Goal: Task Accomplishment & Management: Use online tool/utility

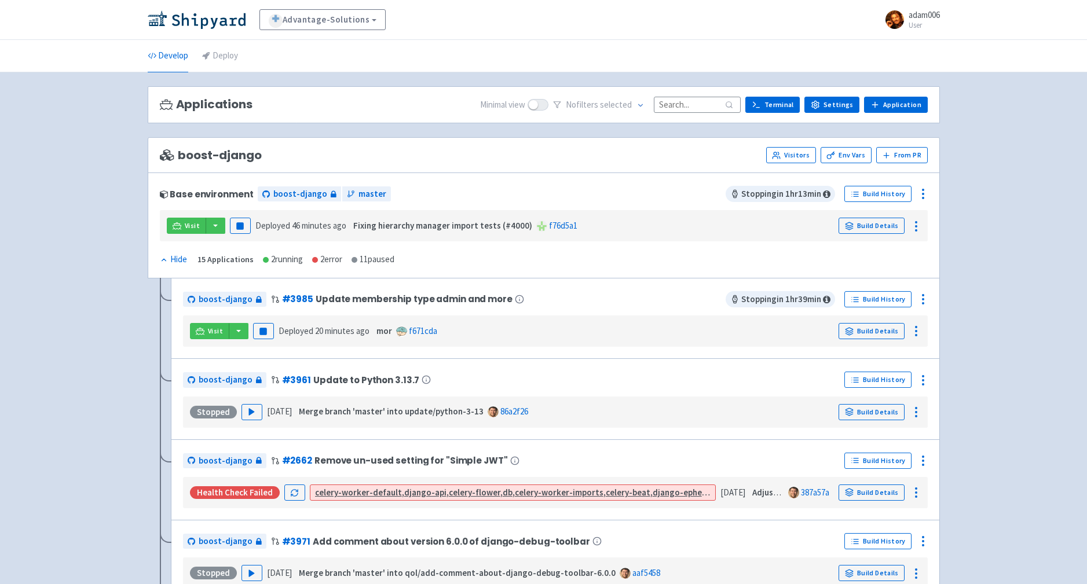
click at [261, 56] on ul "Develop Deploy" at bounding box center [544, 56] width 806 height 32
click at [232, 54] on link "Deploy" at bounding box center [220, 56] width 36 height 32
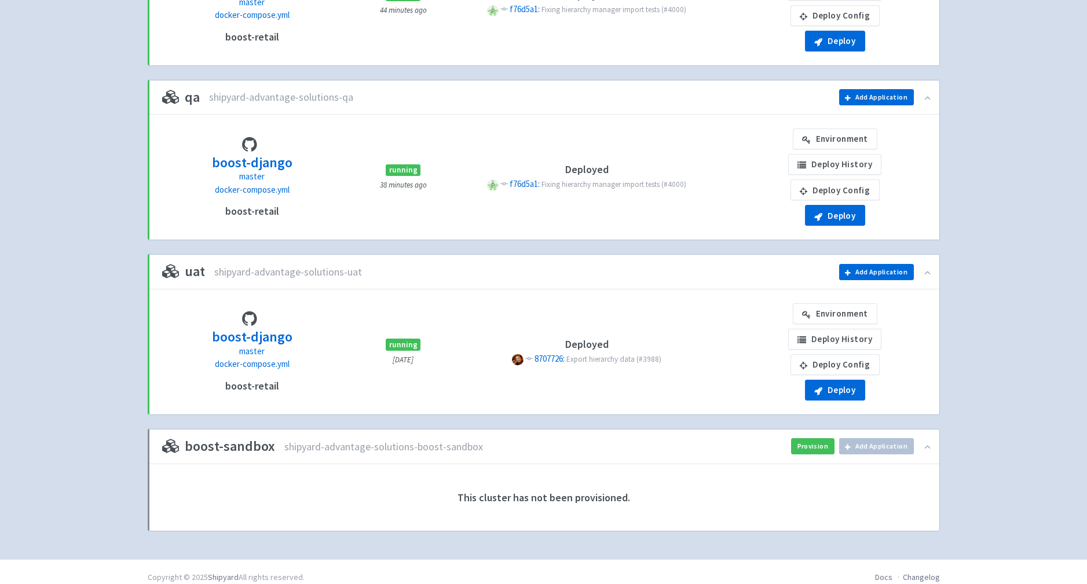
scroll to position [418, 0]
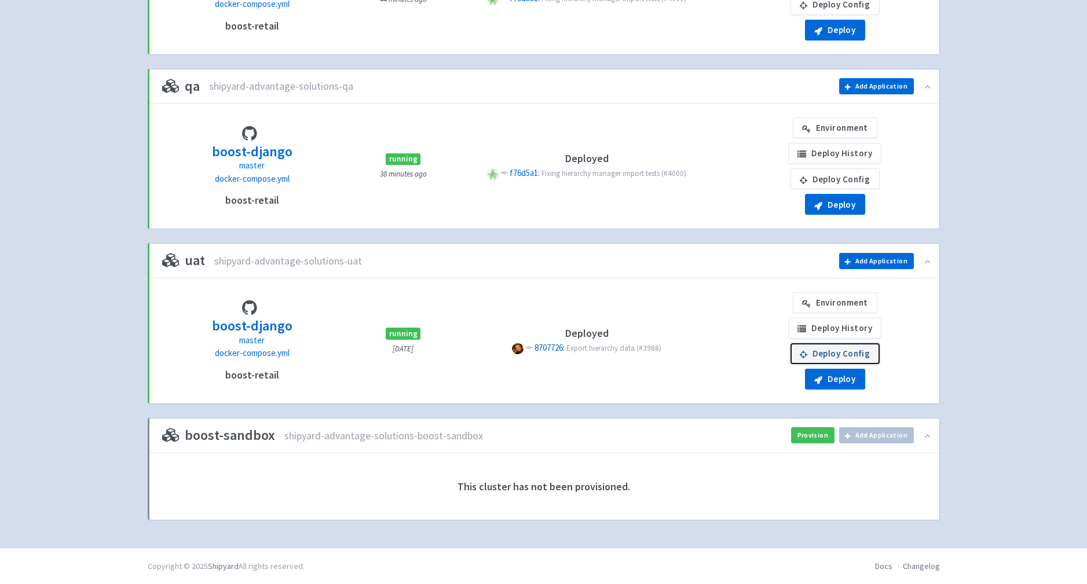
click at [867, 351] on link "Deploy Config" at bounding box center [834, 353] width 89 height 21
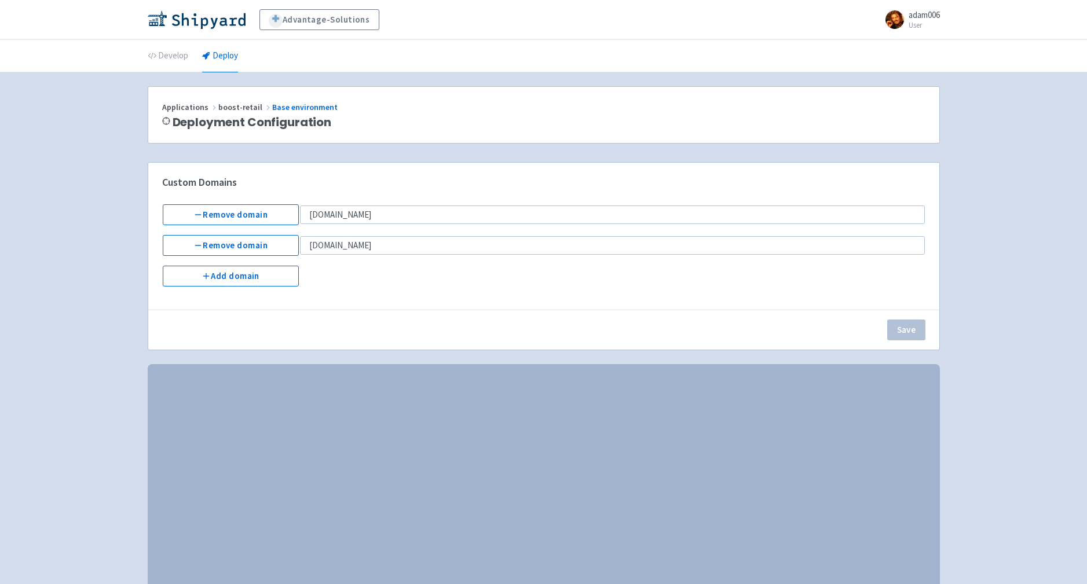
select select "Recreate"
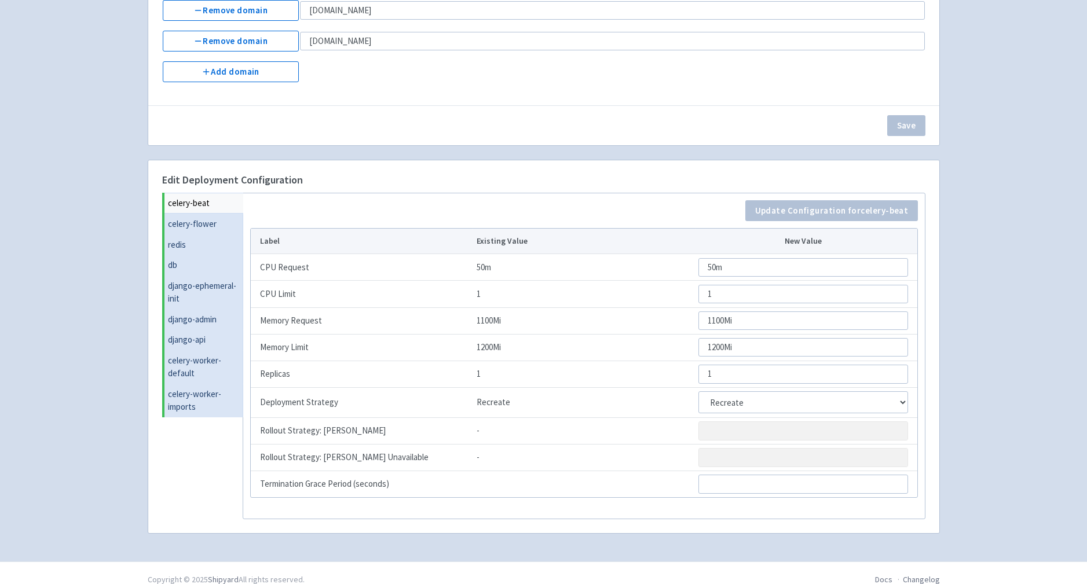
scroll to position [218, 0]
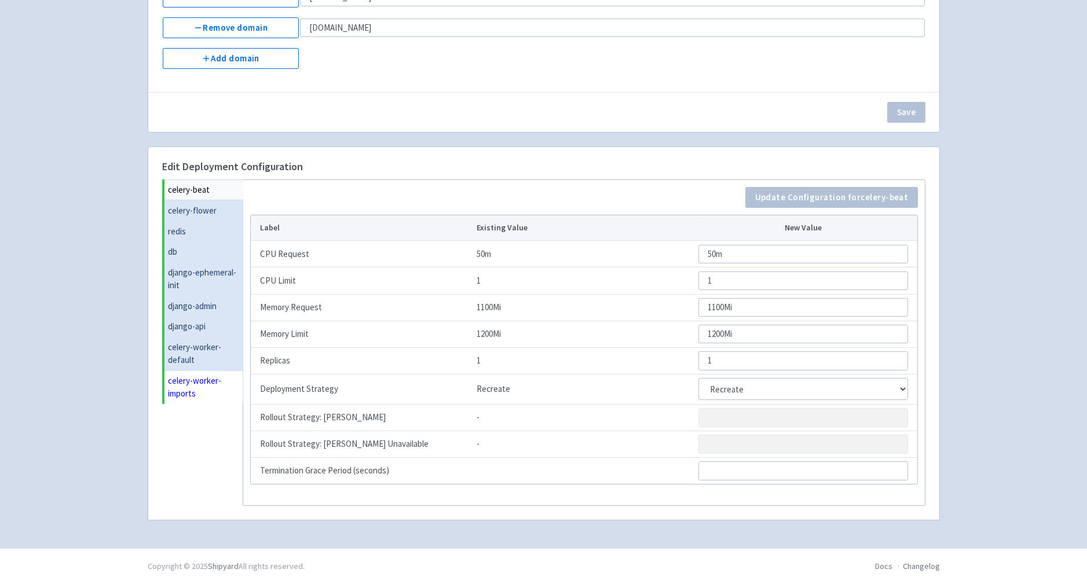
click at [187, 390] on link "celery-worker-imports" at bounding box center [203, 388] width 79 height 34
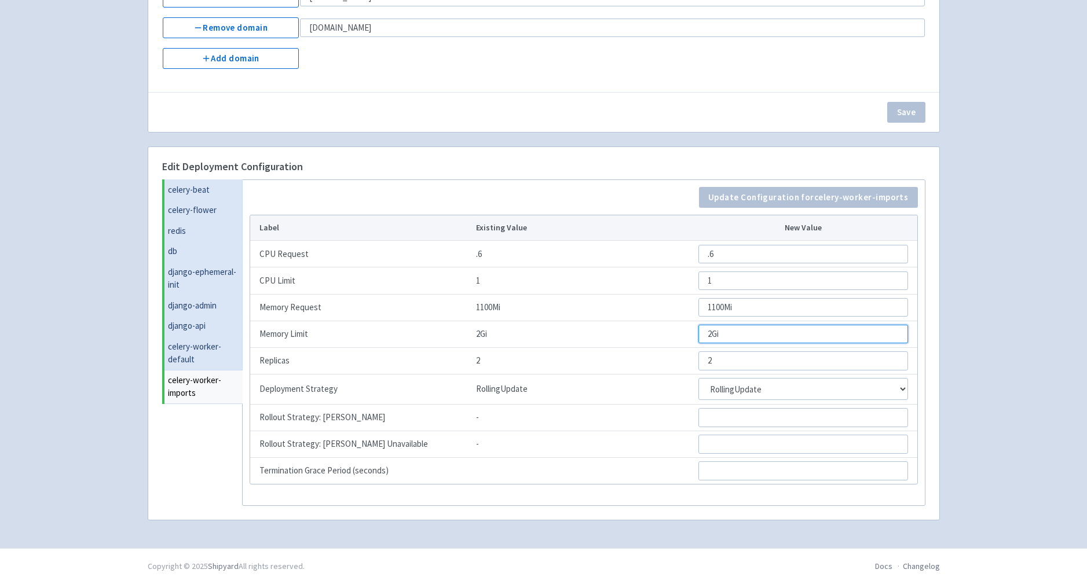
click at [714, 332] on input "2Gi" at bounding box center [803, 334] width 210 height 19
type input "2"
type input "2500Mi"
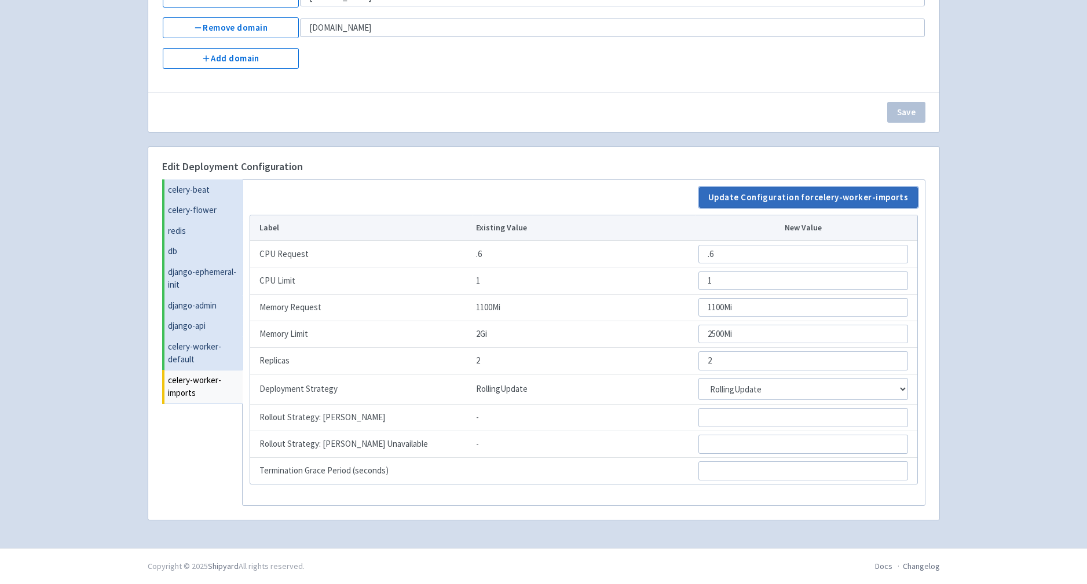
click at [829, 196] on button "Update Configuration for celery-worker-imports" at bounding box center [808, 197] width 219 height 21
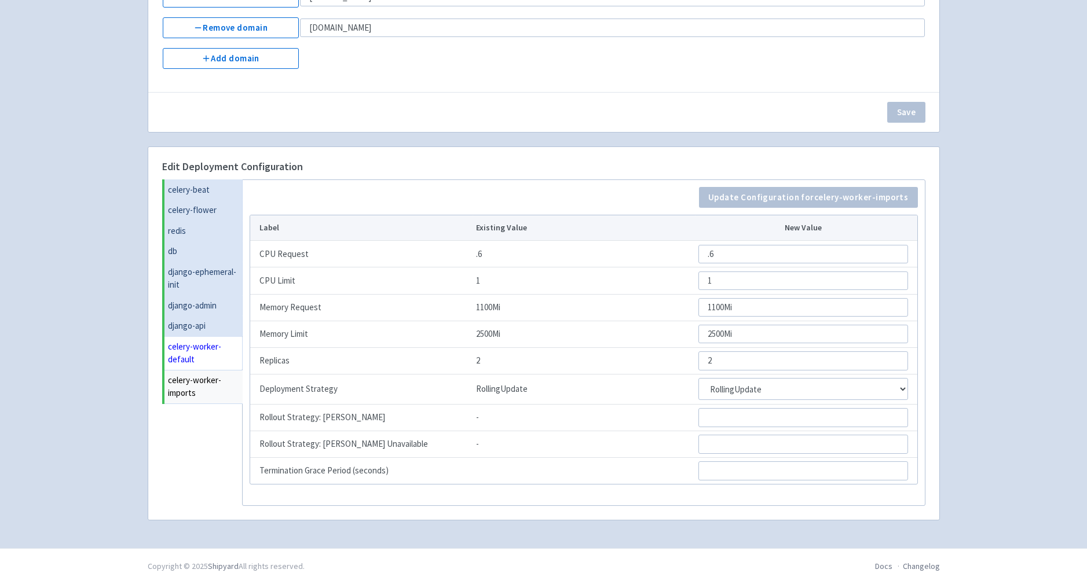
click at [179, 350] on link "celery-worker-default" at bounding box center [203, 353] width 78 height 34
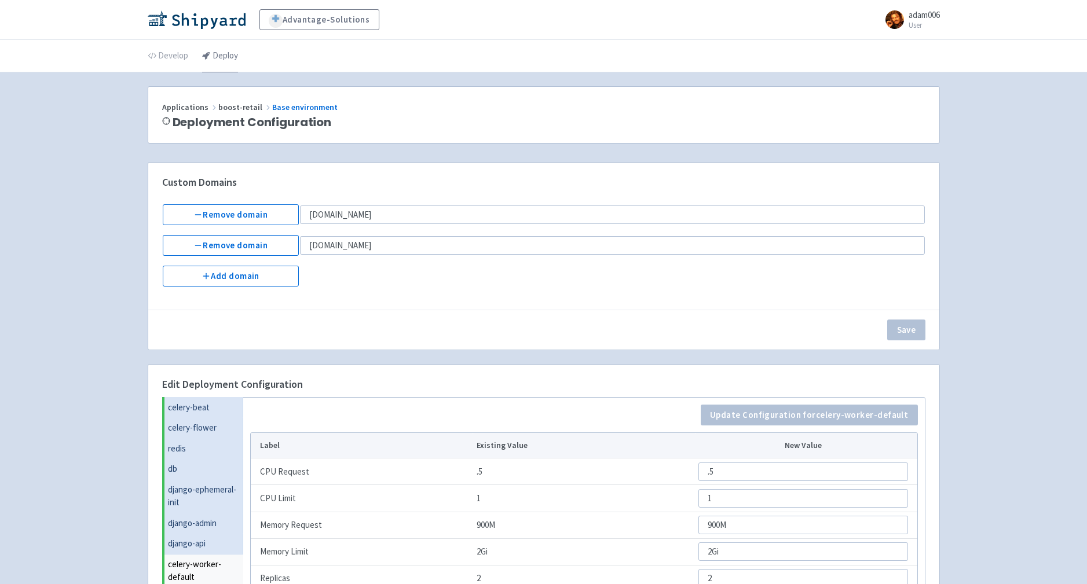
click at [223, 52] on link "Deploy" at bounding box center [220, 56] width 36 height 32
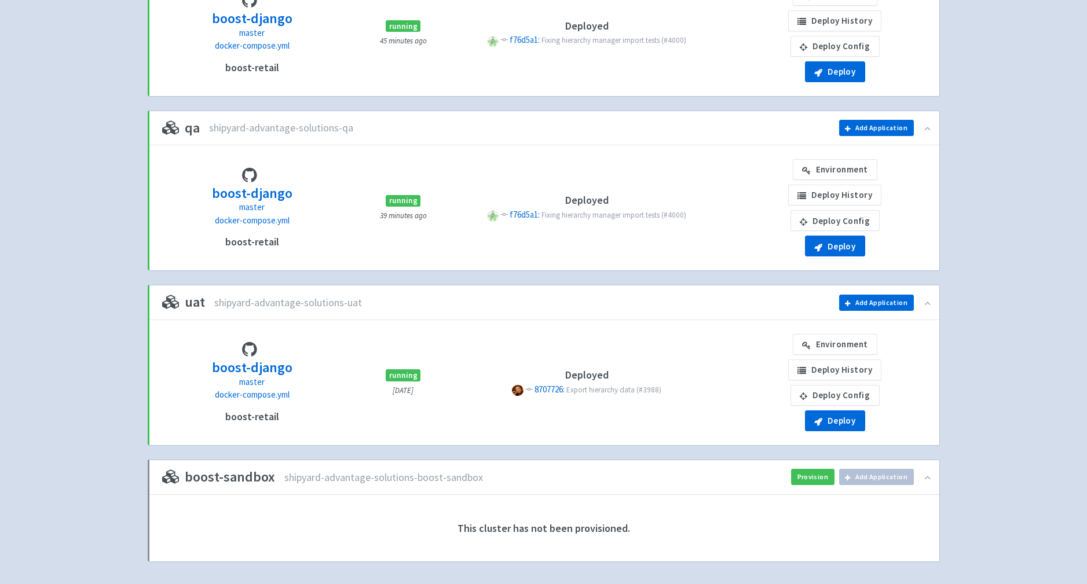
scroll to position [397, 0]
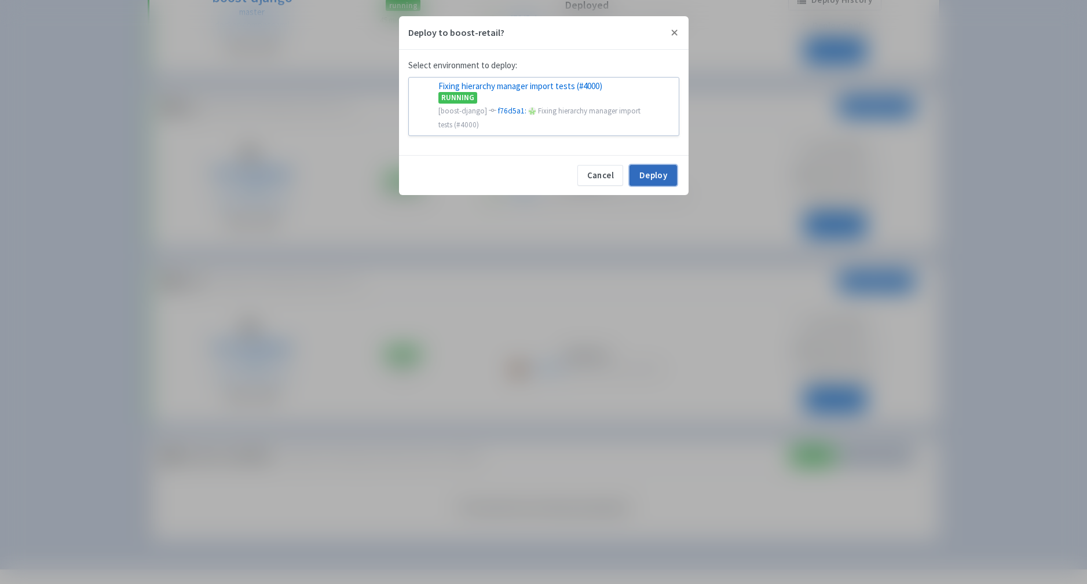
click at [647, 175] on button "Deploy" at bounding box center [652, 175] width 47 height 21
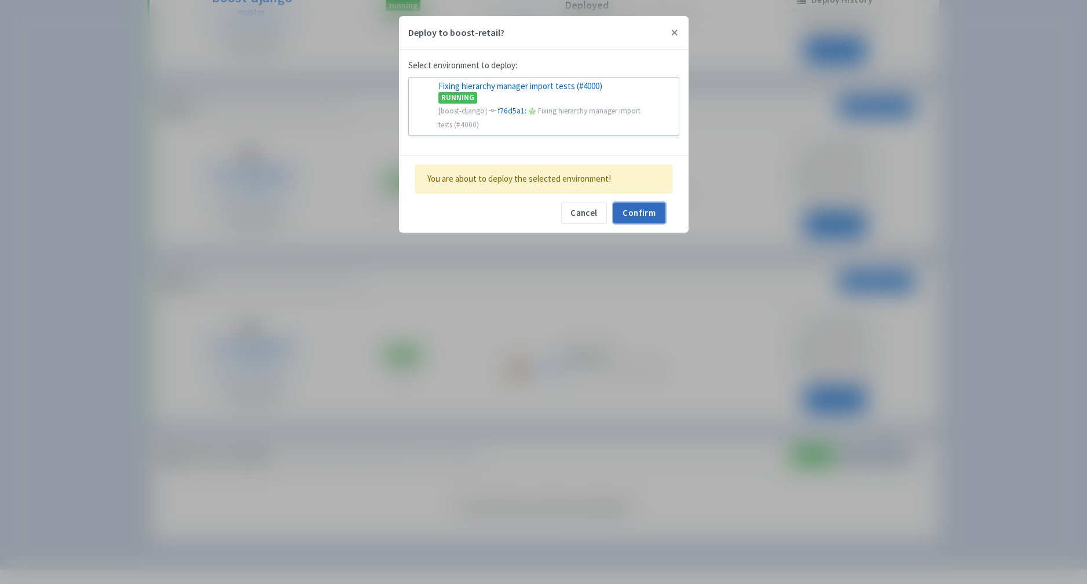
click at [640, 207] on button "Confirm" at bounding box center [639, 213] width 52 height 21
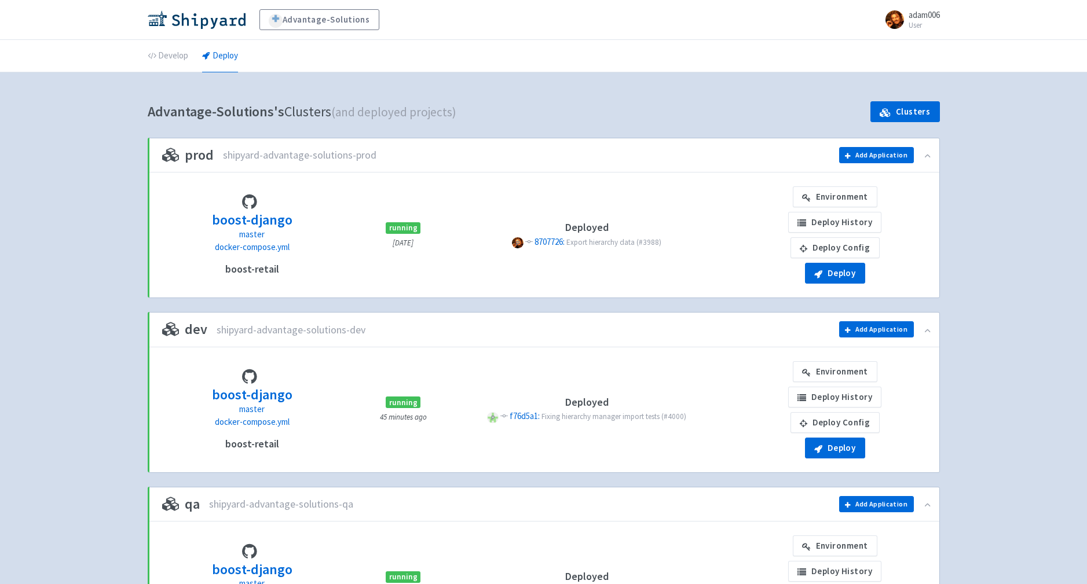
scroll to position [397, 0]
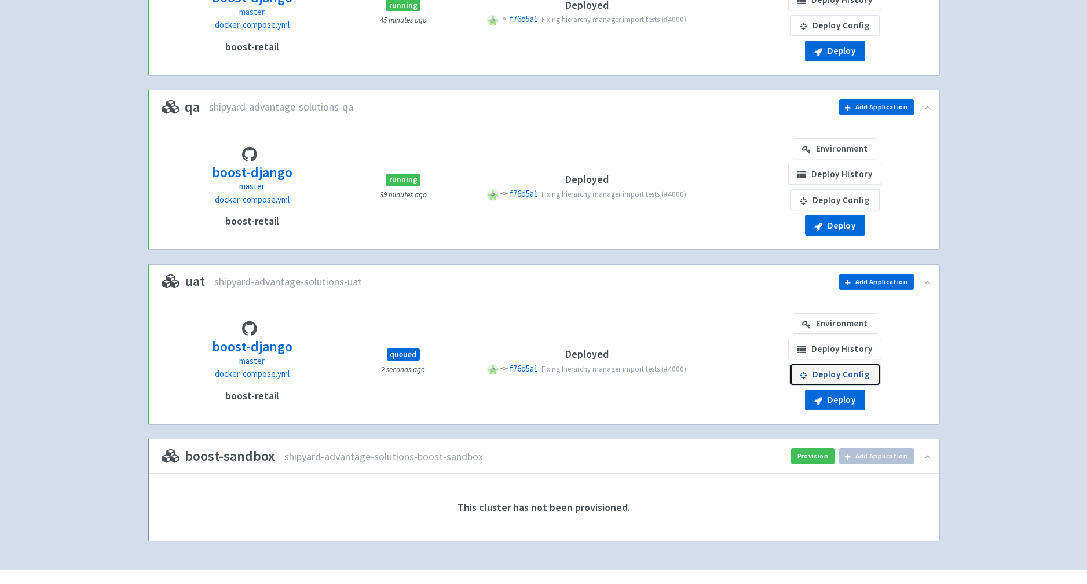
click at [858, 373] on link "Deploy Config" at bounding box center [834, 374] width 89 height 21
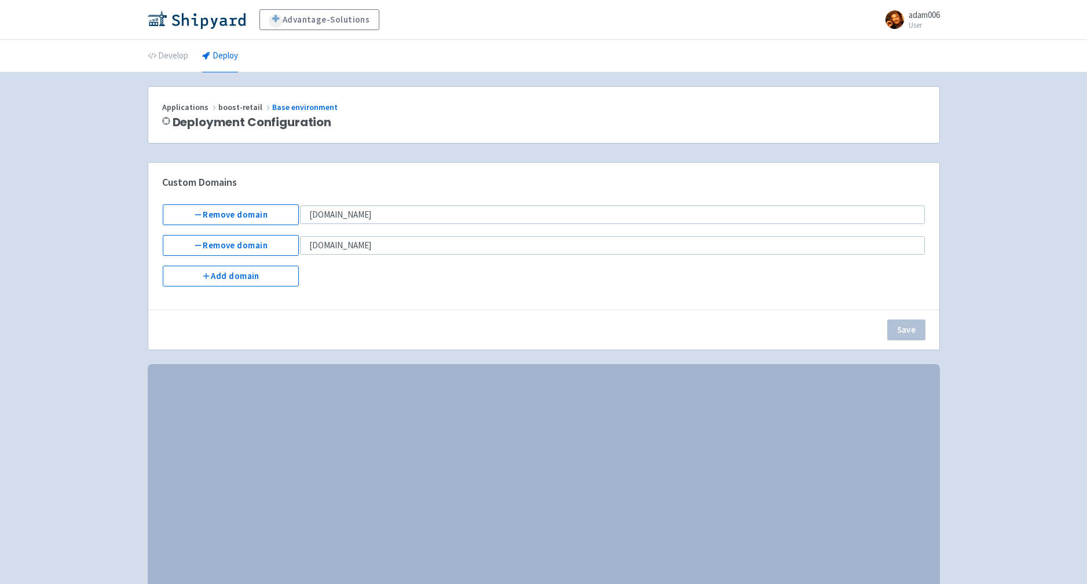
select select "Recreate"
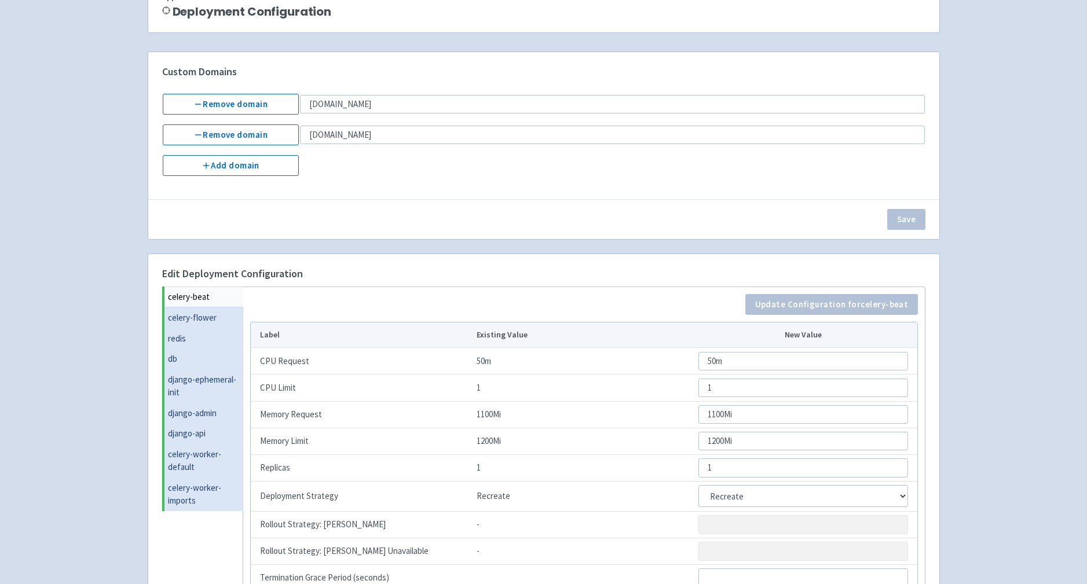
scroll to position [218, 0]
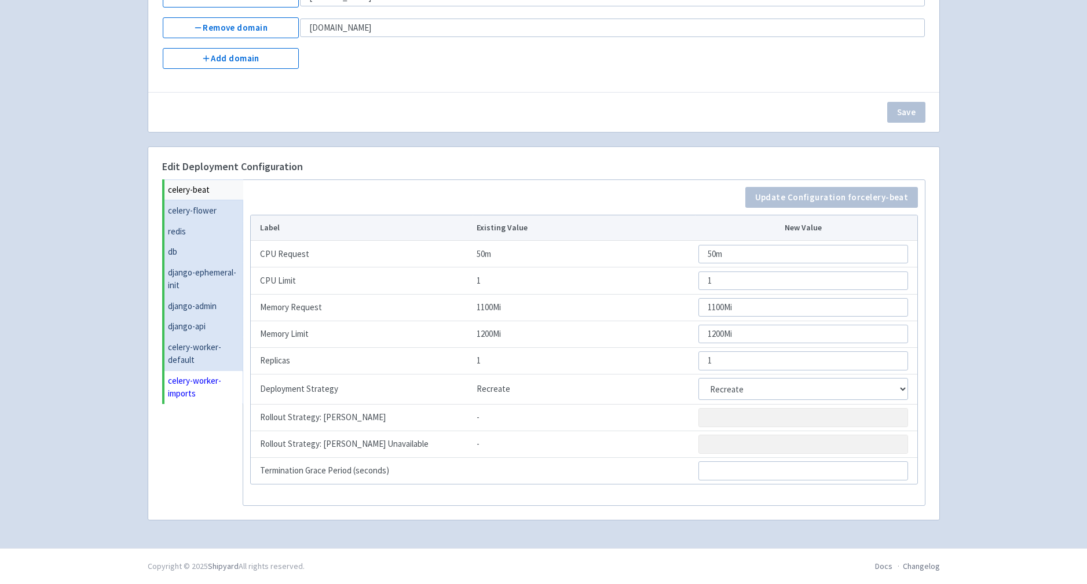
click at [207, 383] on link "celery-worker-imports" at bounding box center [203, 388] width 79 height 34
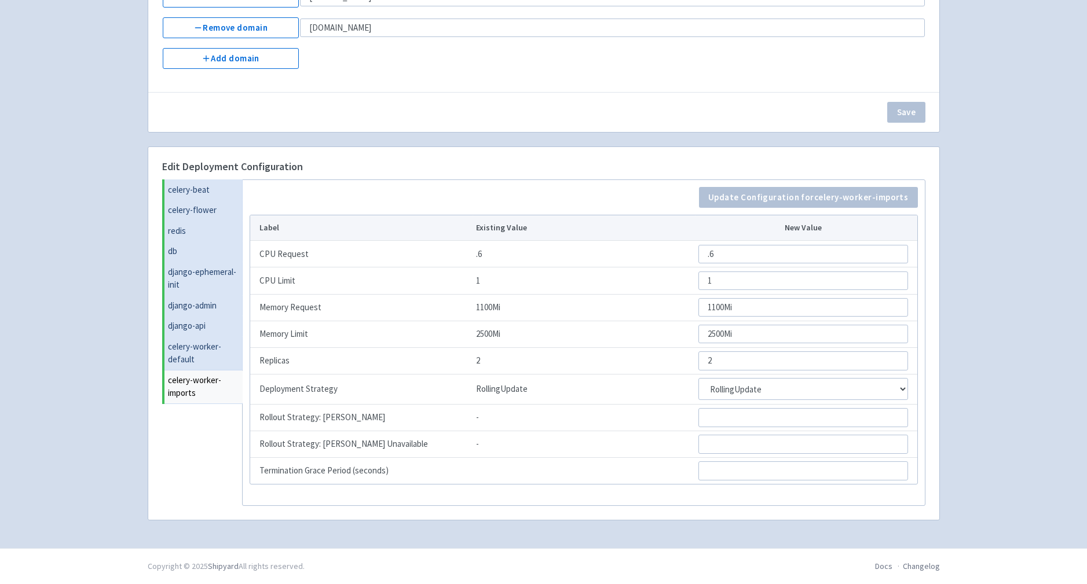
scroll to position [0, 0]
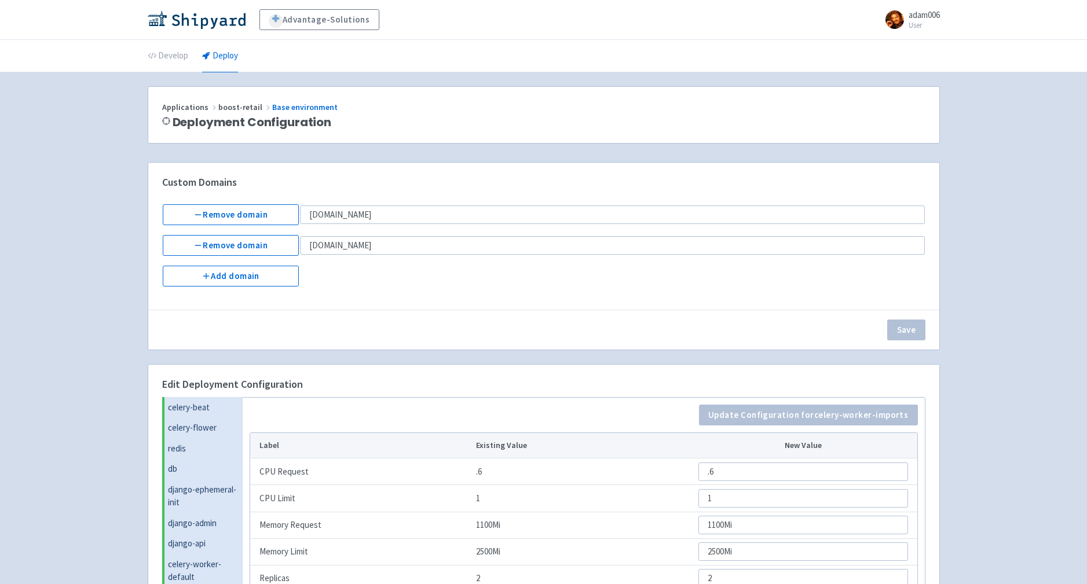
click at [230, 109] on span "boost-retail" at bounding box center [245, 107] width 54 height 10
click at [217, 46] on link "Deploy" at bounding box center [220, 56] width 36 height 32
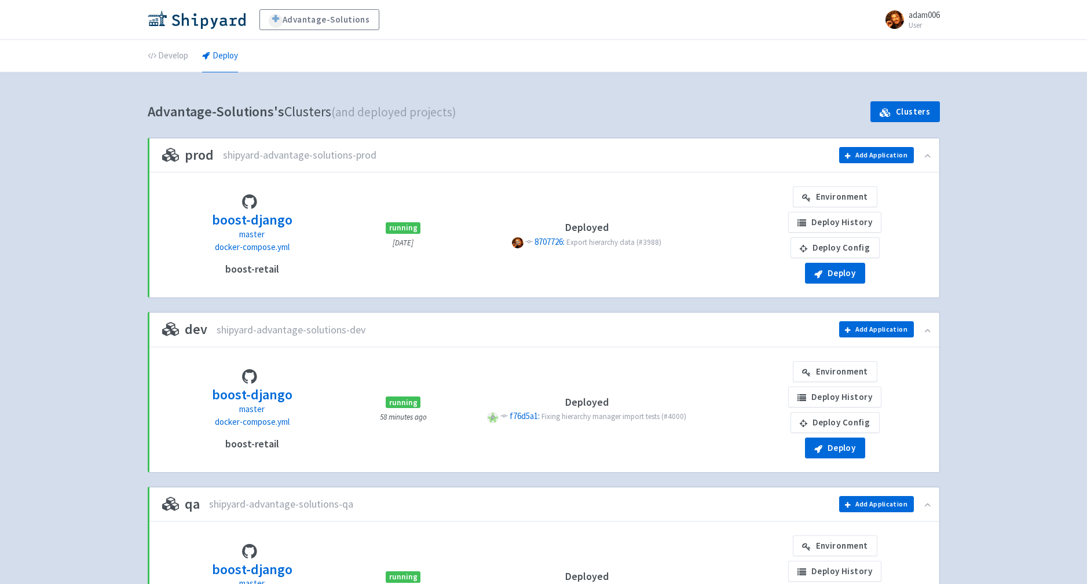
scroll to position [418, 0]
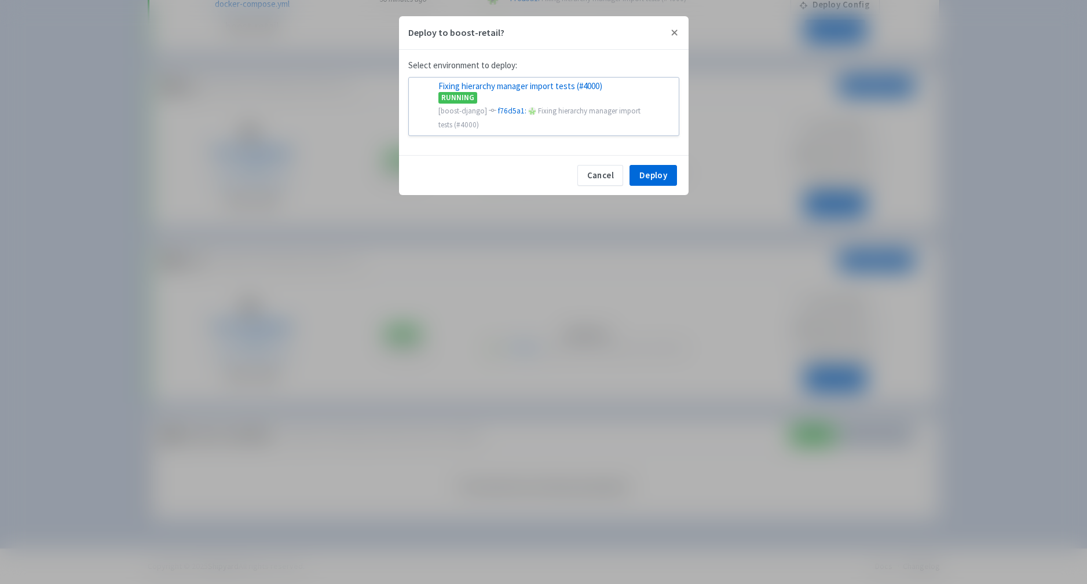
click at [280, 302] on div "Deploy to boost-retail? Select environment to deploy: Fixing hierarchy manager …" at bounding box center [543, 292] width 1087 height 584
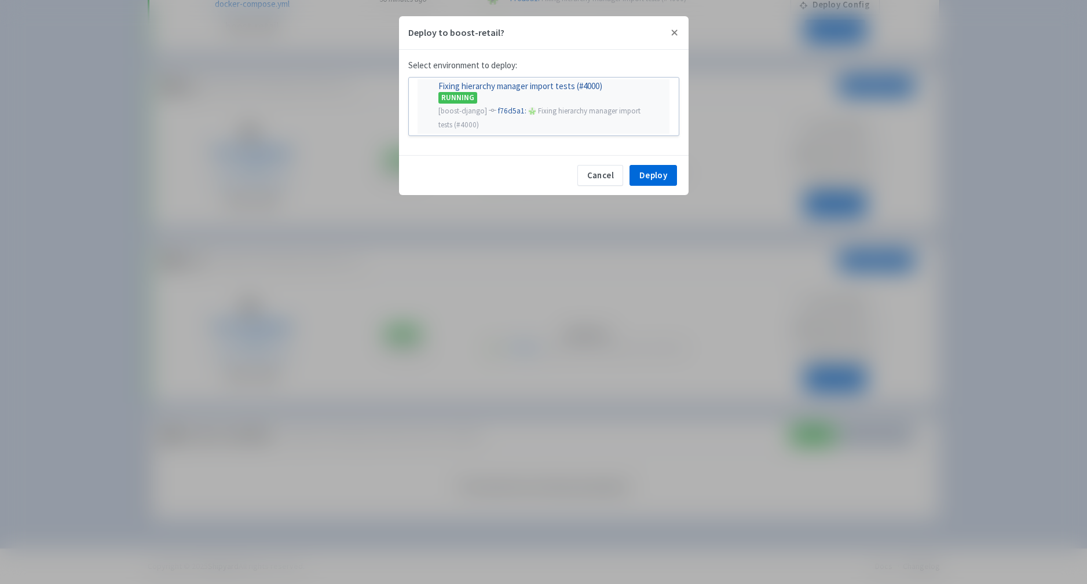
click at [530, 85] on div "Fixing hierarchy manager import tests (#4000)" at bounding box center [543, 87] width 225 height 10
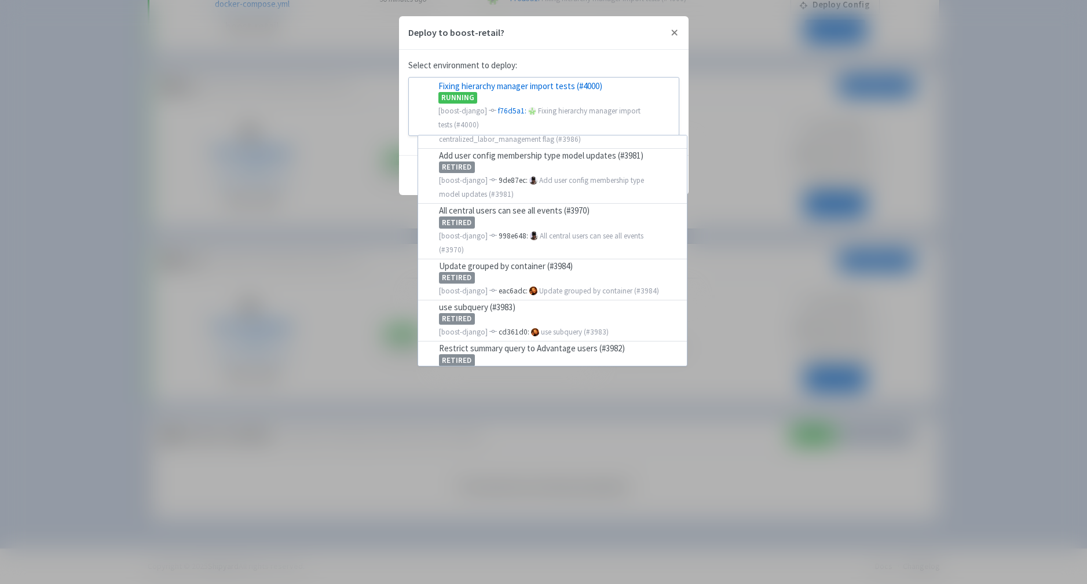
scroll to position [522, 0]
click at [309, 318] on div "Deploy to boost-retail? Select environment to deploy: Fixing hierarchy manager …" at bounding box center [543, 292] width 1087 height 584
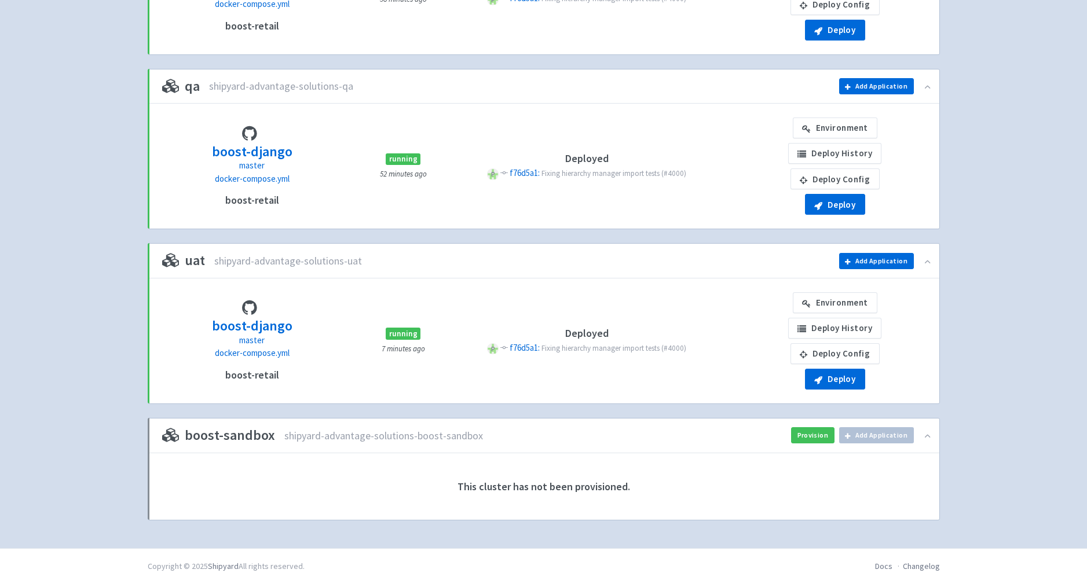
click at [494, 252] on div "uat shipyard-advantage-solutions-uat Add application to uat Choose application:…" at bounding box center [543, 261] width 791 height 34
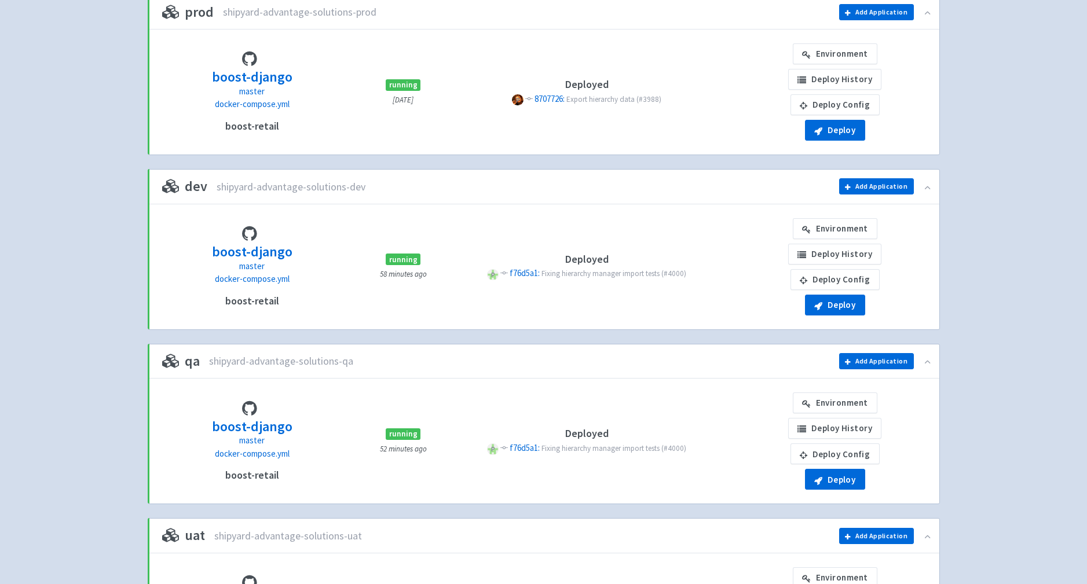
scroll to position [418, 0]
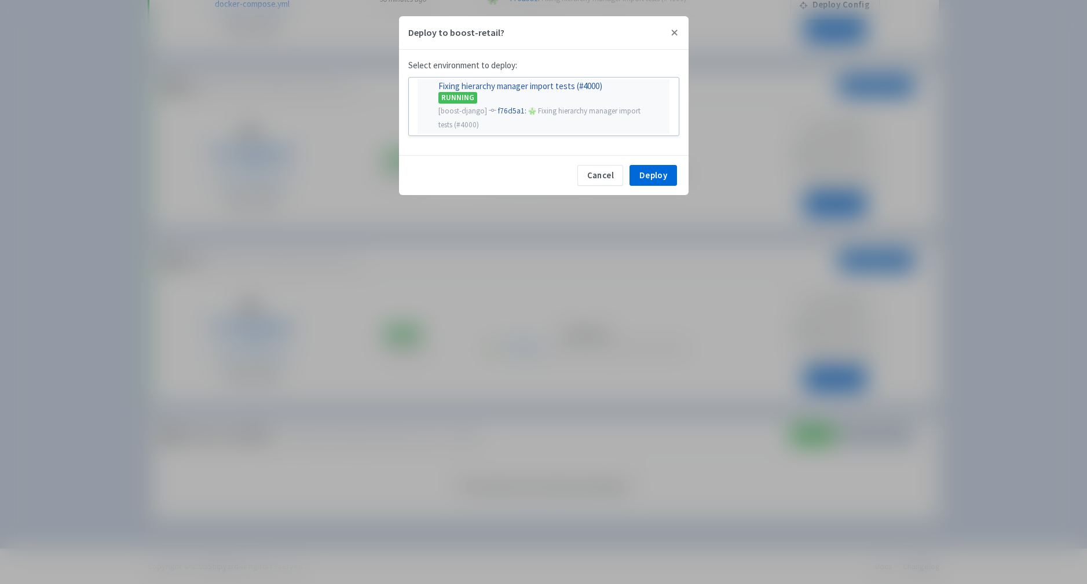
click at [587, 89] on div "Fixing hierarchy manager import tests (#4000)" at bounding box center [543, 87] width 225 height 10
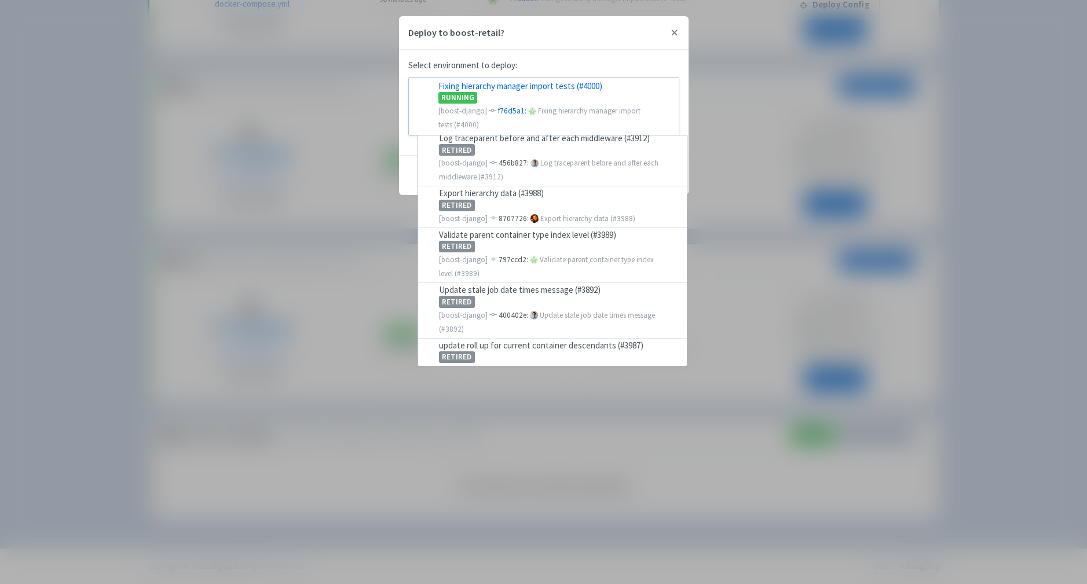
scroll to position [175, 0]
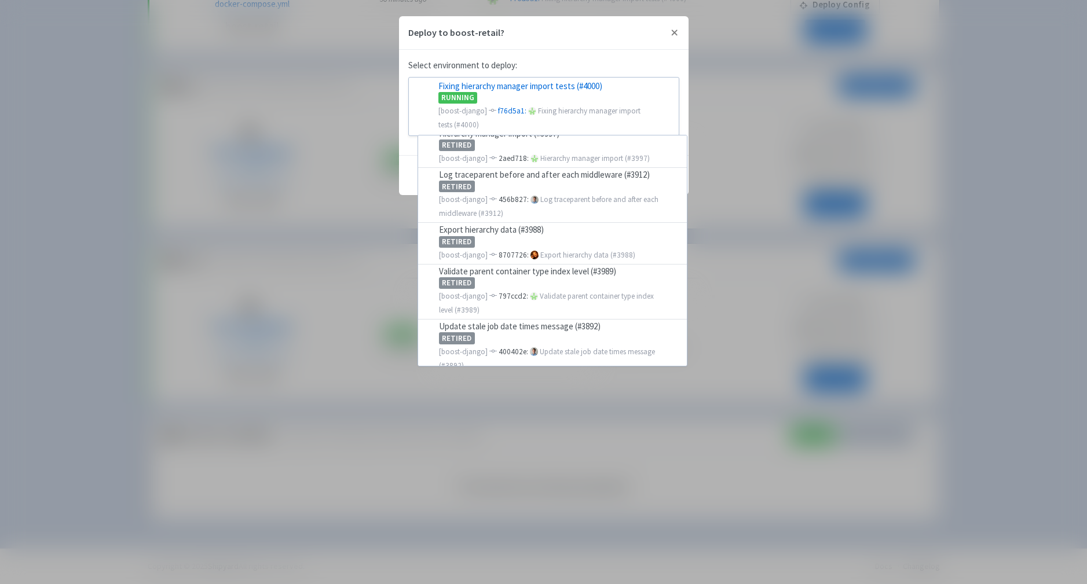
click at [1038, 124] on div "Deploy to boost-retail? Select environment to deploy: Fixing hierarchy manager …" at bounding box center [543, 292] width 1087 height 584
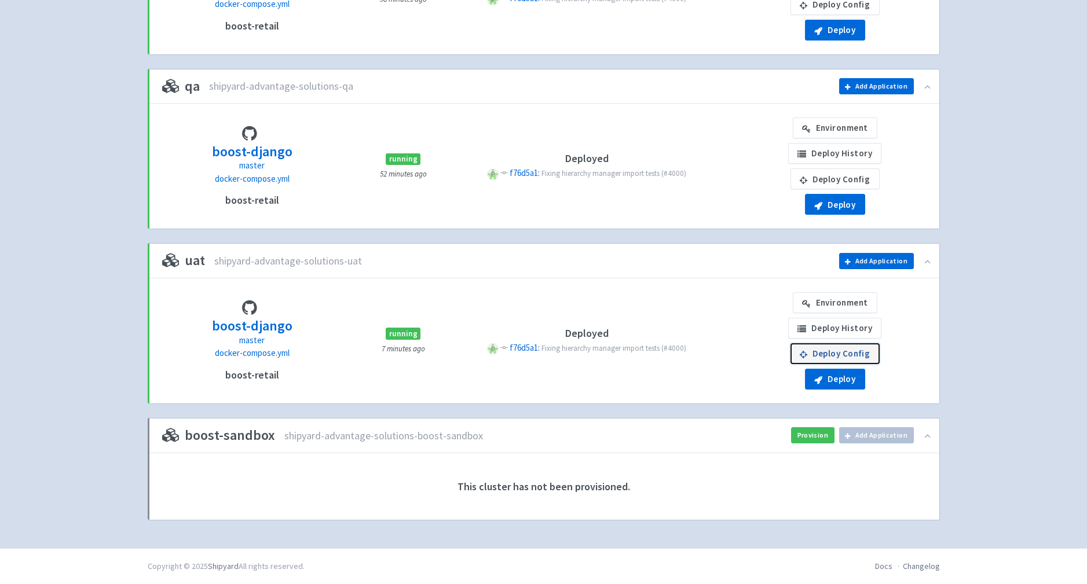
click at [844, 354] on link "Deploy Config" at bounding box center [834, 353] width 89 height 21
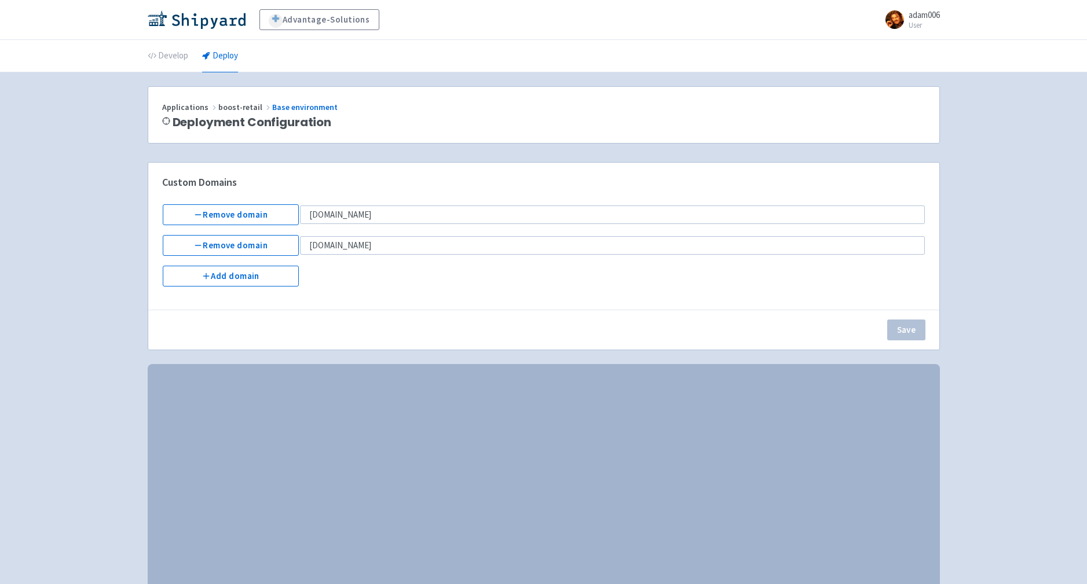
select select "Recreate"
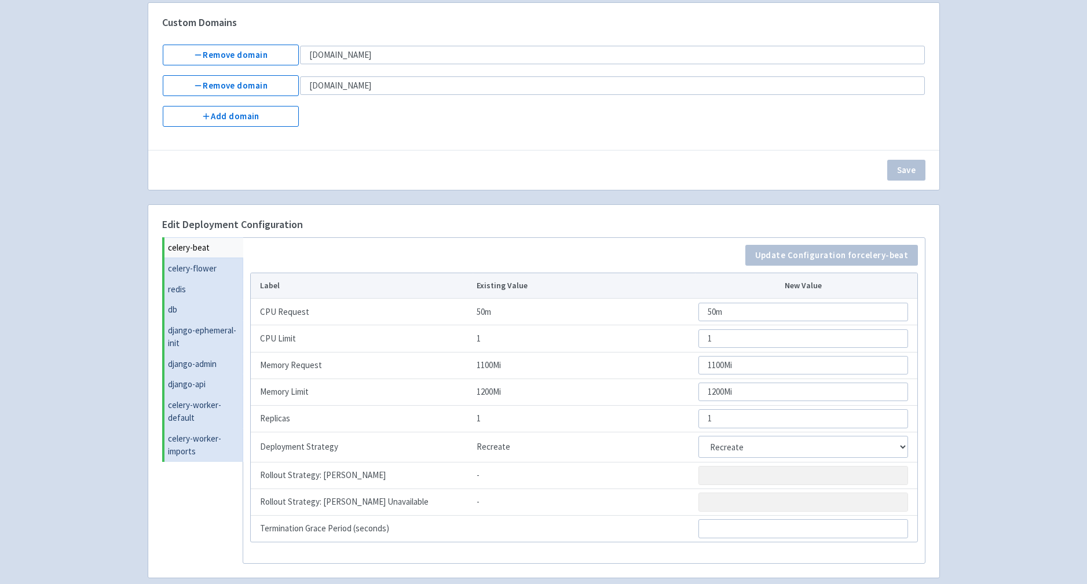
scroll to position [218, 0]
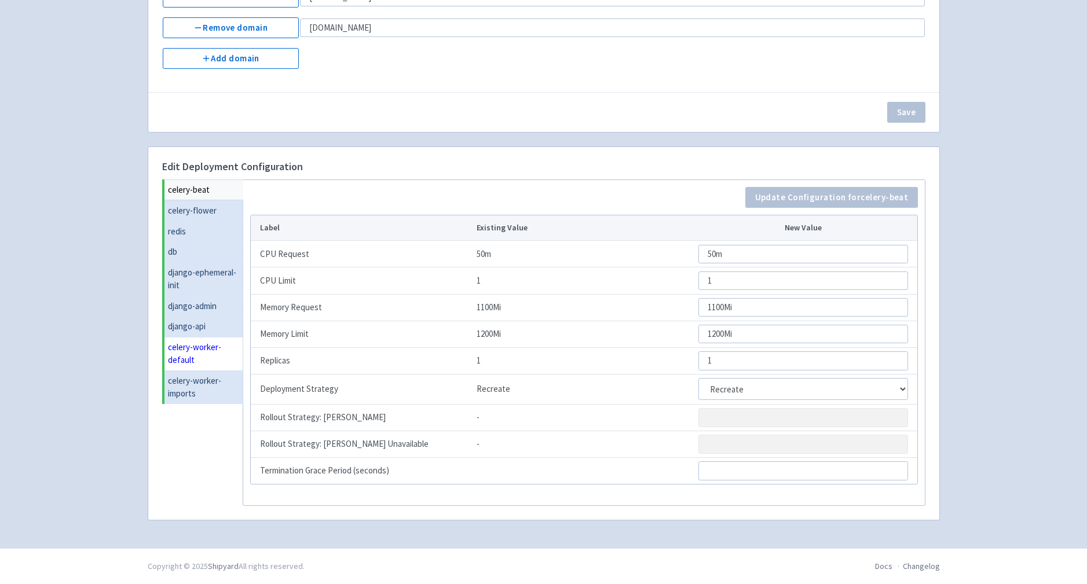
click at [196, 357] on link "celery-worker-default" at bounding box center [203, 354] width 79 height 34
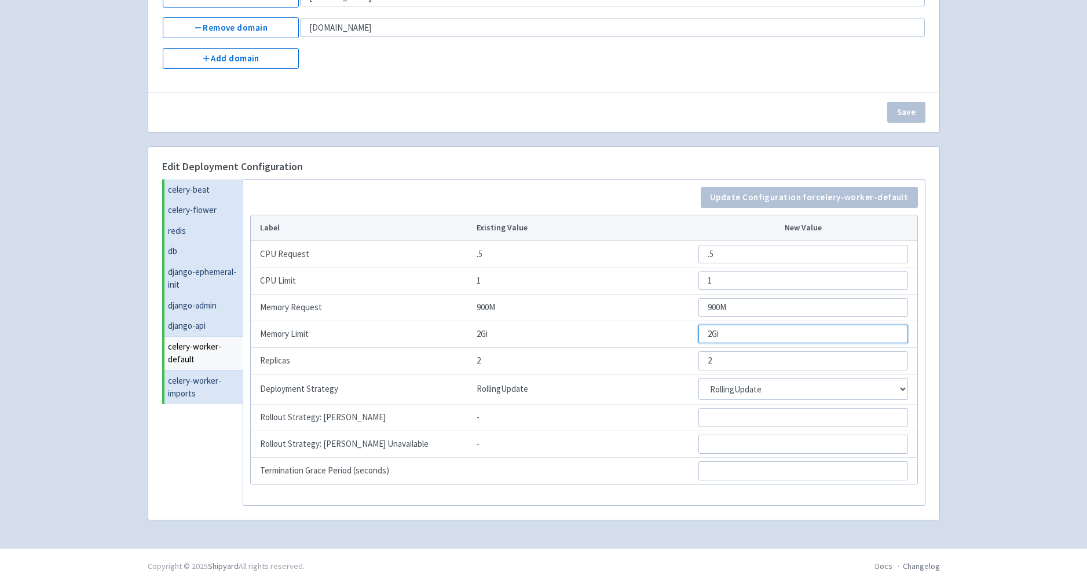
click at [736, 335] on input "2Gi" at bounding box center [802, 334] width 209 height 19
click at [753, 335] on input "2500Mi" at bounding box center [802, 334] width 209 height 19
click at [788, 335] on input "2500M" at bounding box center [802, 334] width 209 height 19
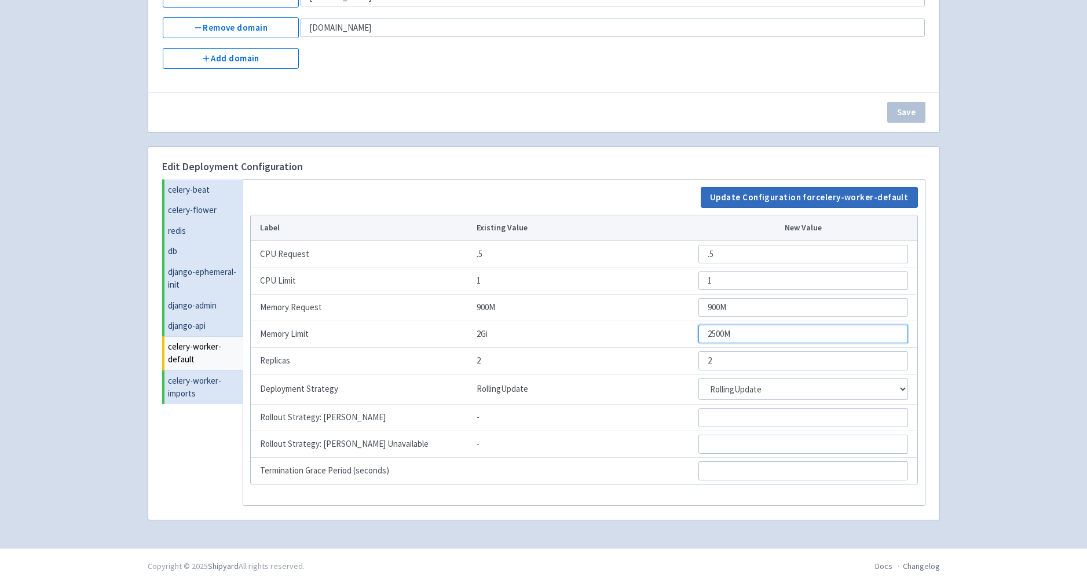
type input "2500M"
click at [761, 199] on button "Update Configuration for celery-worker-default" at bounding box center [809, 197] width 217 height 21
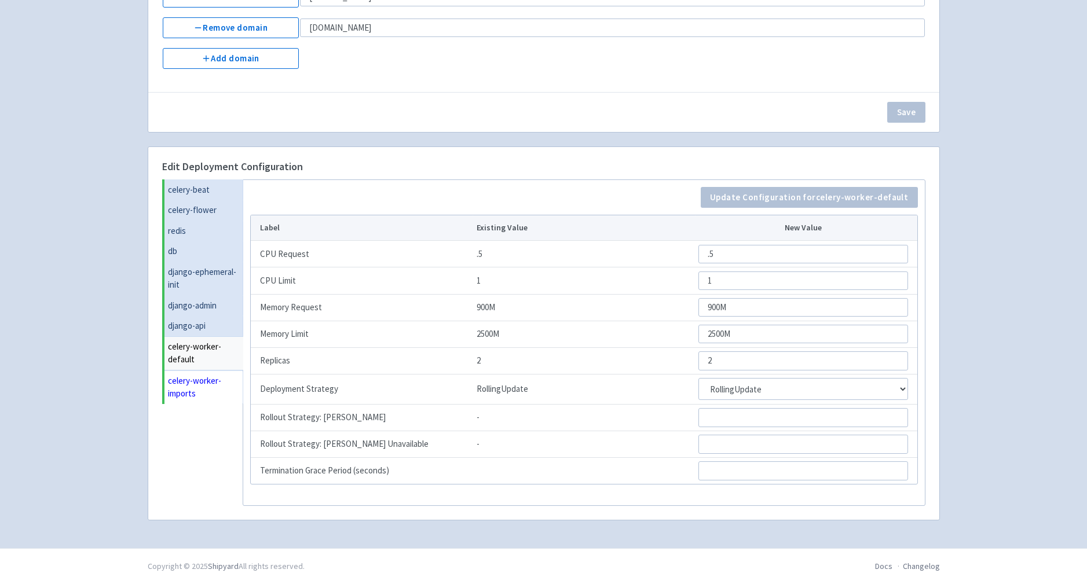
click at [193, 386] on link "celery-worker-imports" at bounding box center [203, 388] width 79 height 34
click at [746, 335] on input "2500Mi" at bounding box center [803, 334] width 210 height 19
click at [183, 352] on link "celery-worker-default" at bounding box center [203, 353] width 78 height 34
click at [190, 386] on link "celery-worker-imports" at bounding box center [203, 388] width 79 height 34
click at [193, 348] on link "celery-worker-default" at bounding box center [203, 353] width 78 height 34
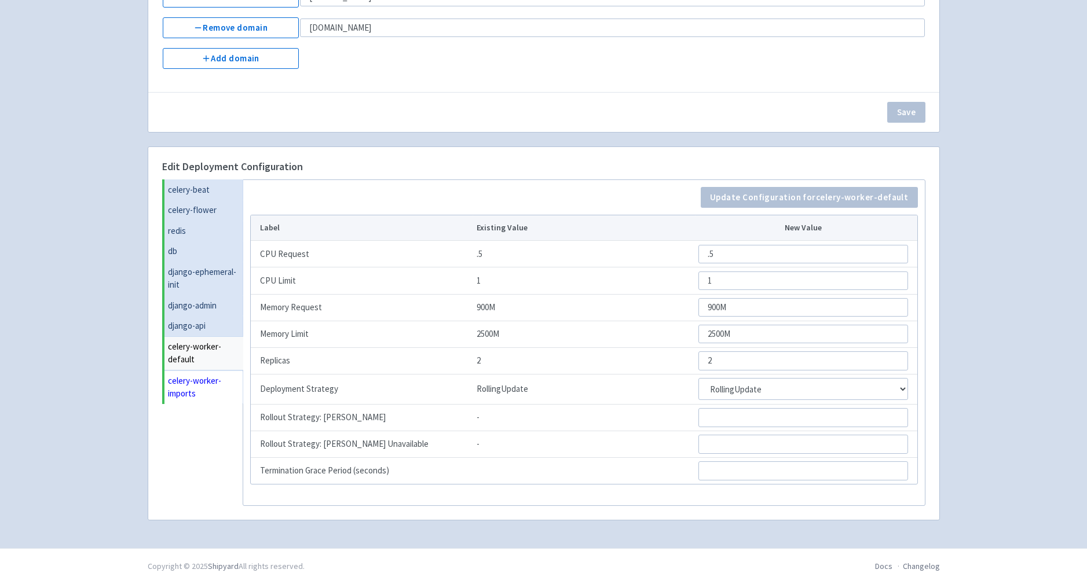
click at [188, 399] on link "celery-worker-imports" at bounding box center [203, 388] width 79 height 34
click at [197, 353] on link "celery-worker-default" at bounding box center [203, 353] width 78 height 34
click at [731, 333] on input "2500M" at bounding box center [802, 334] width 209 height 19
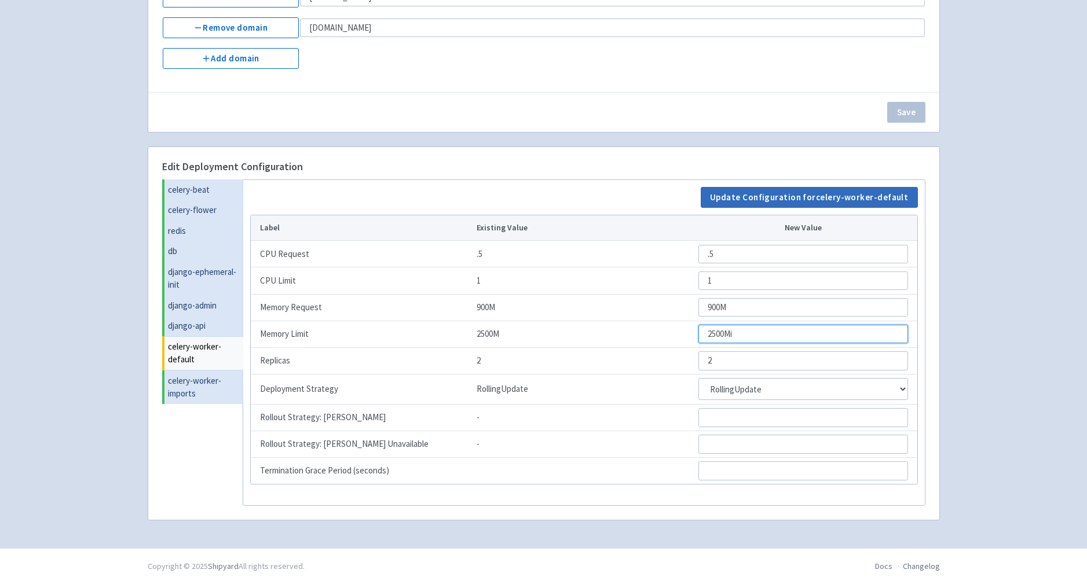
type input "2500Mi"
click at [746, 199] on button "Update Configuration for celery-worker-default" at bounding box center [809, 197] width 217 height 21
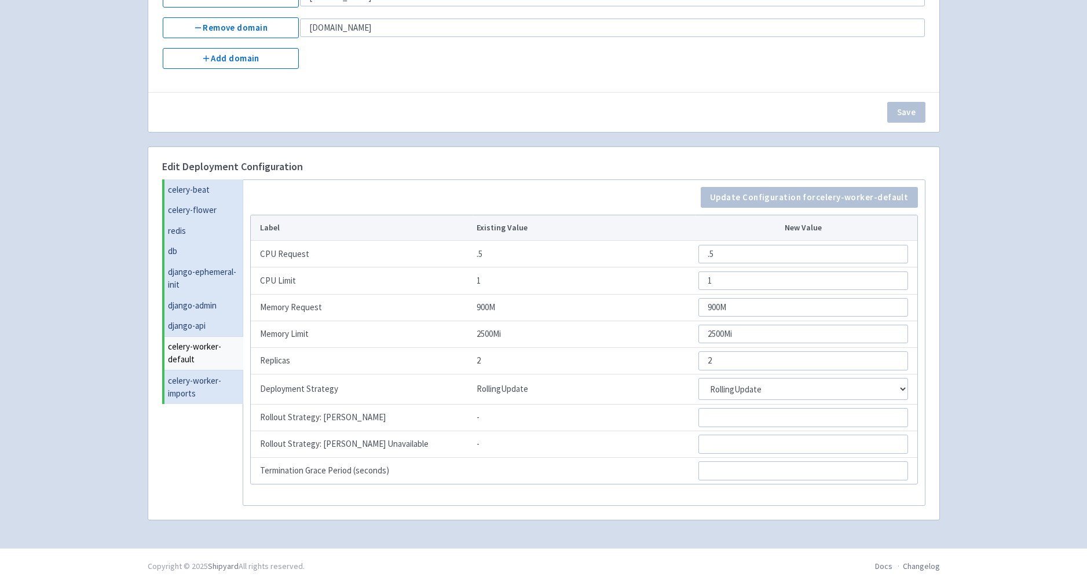
scroll to position [0, 0]
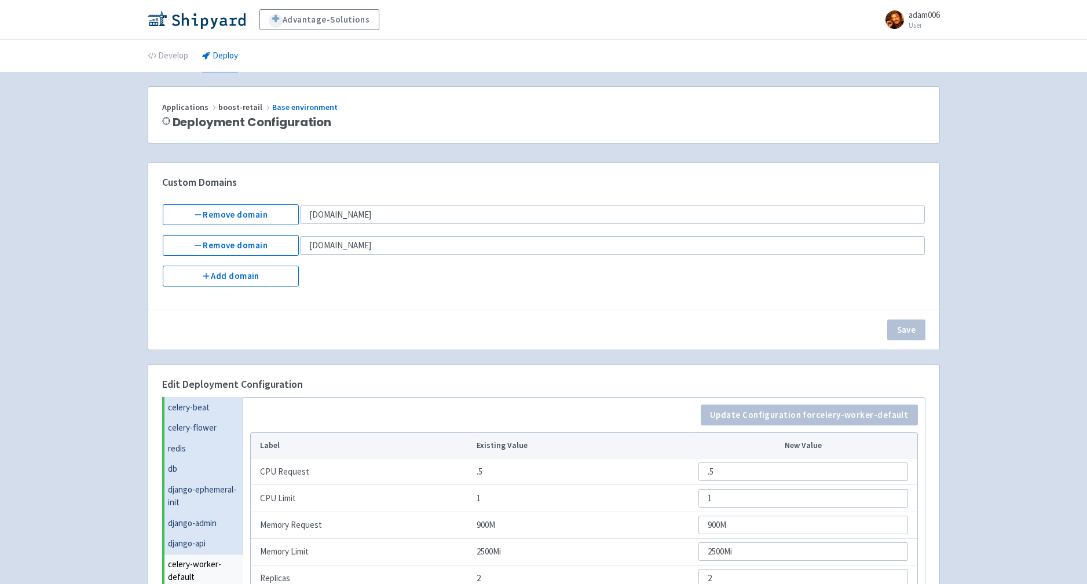
click at [218, 102] on span "boost-retail" at bounding box center [245, 107] width 54 height 10
click at [206, 43] on link "Deploy" at bounding box center [220, 56] width 36 height 32
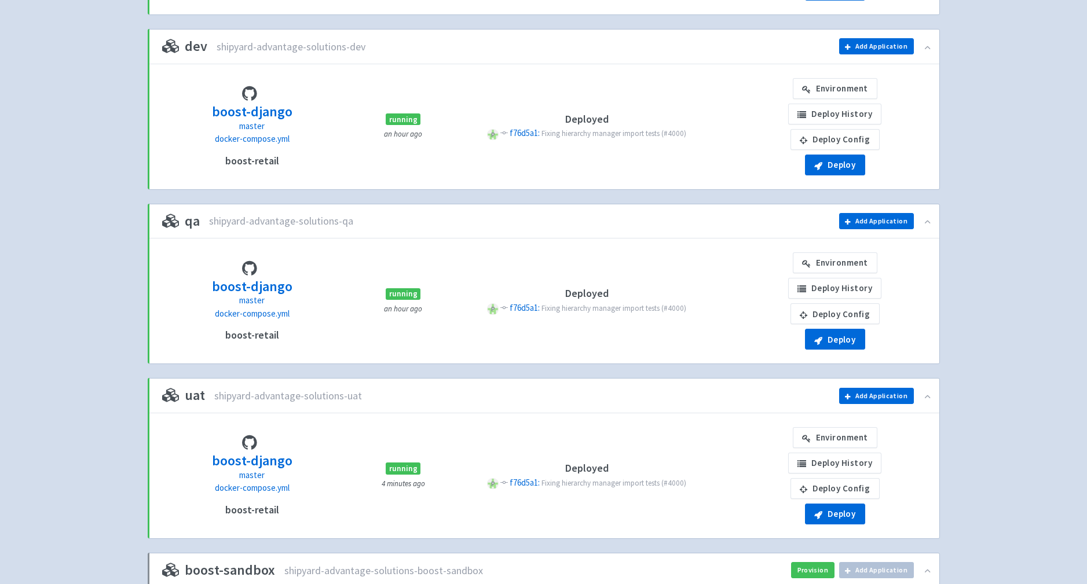
scroll to position [418, 0]
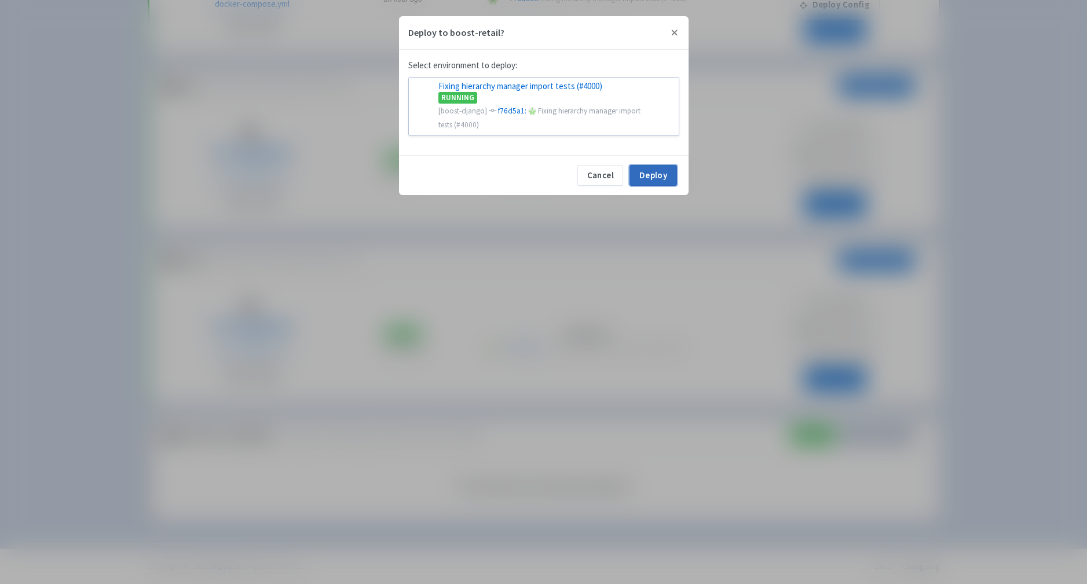
click at [650, 175] on button "Deploy" at bounding box center [652, 175] width 47 height 21
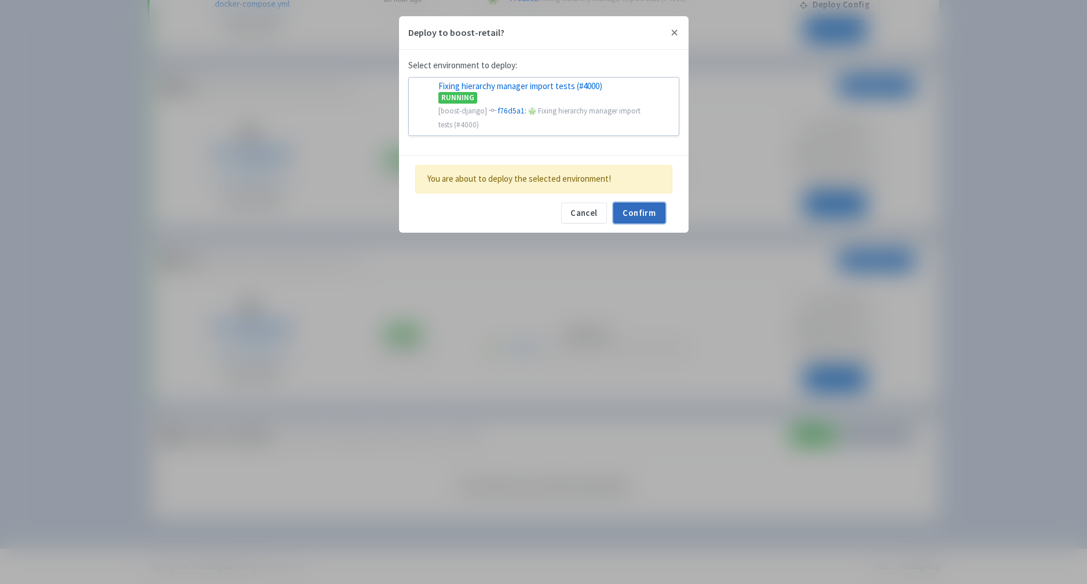
click at [648, 214] on button "Confirm" at bounding box center [639, 213] width 52 height 21
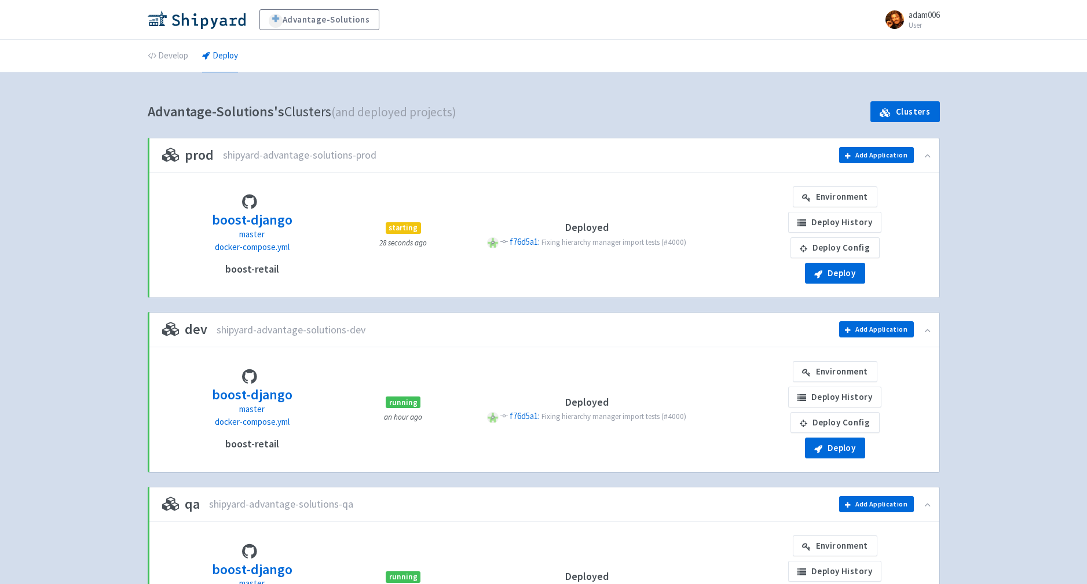
scroll to position [418, 0]
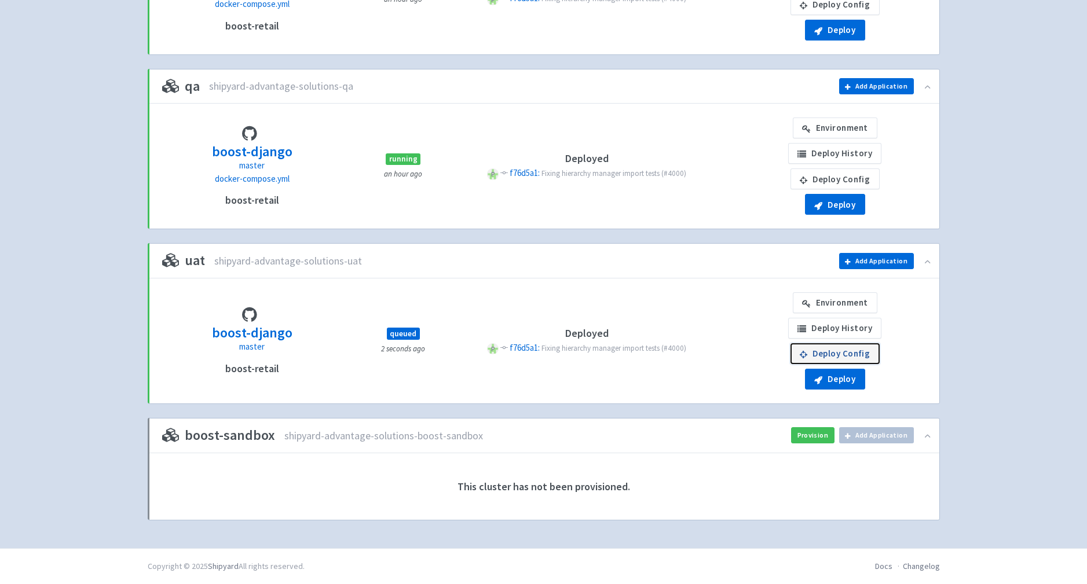
click at [833, 353] on link "Deploy Config" at bounding box center [834, 353] width 89 height 21
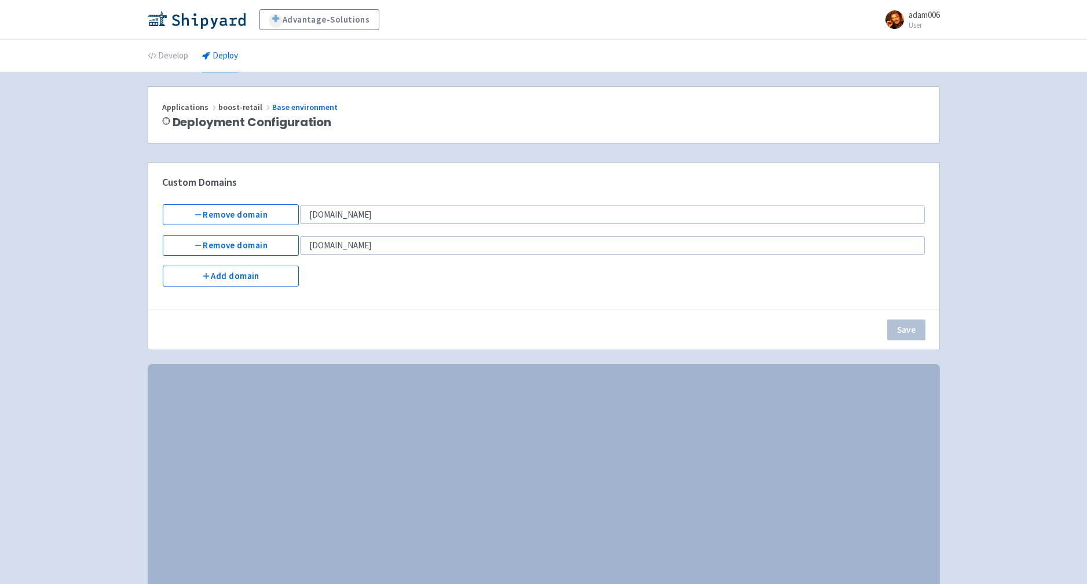
select select "Recreate"
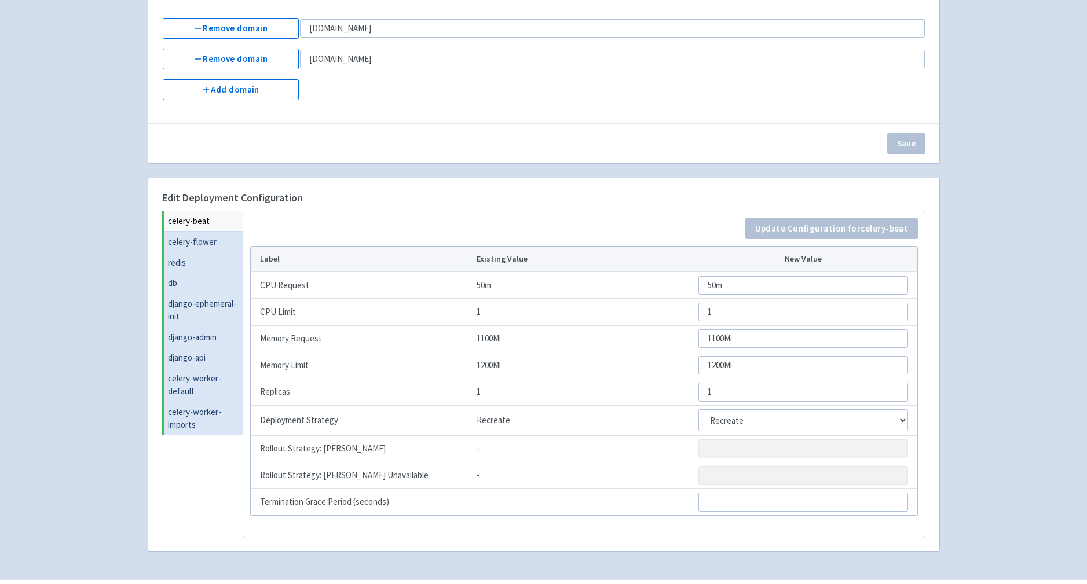
scroll to position [218, 0]
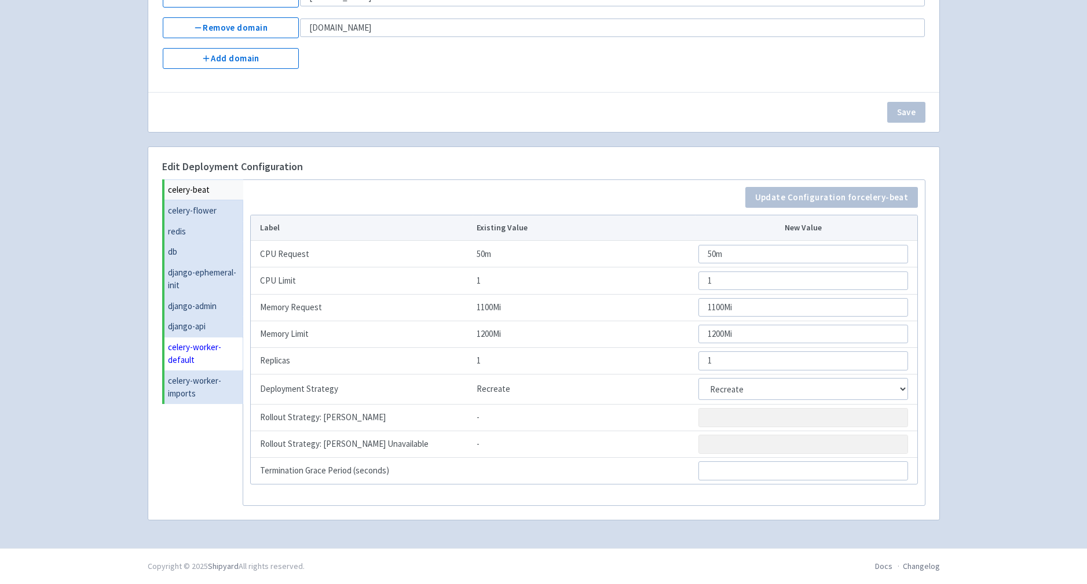
click at [218, 355] on link "celery-worker-default" at bounding box center [203, 354] width 79 height 34
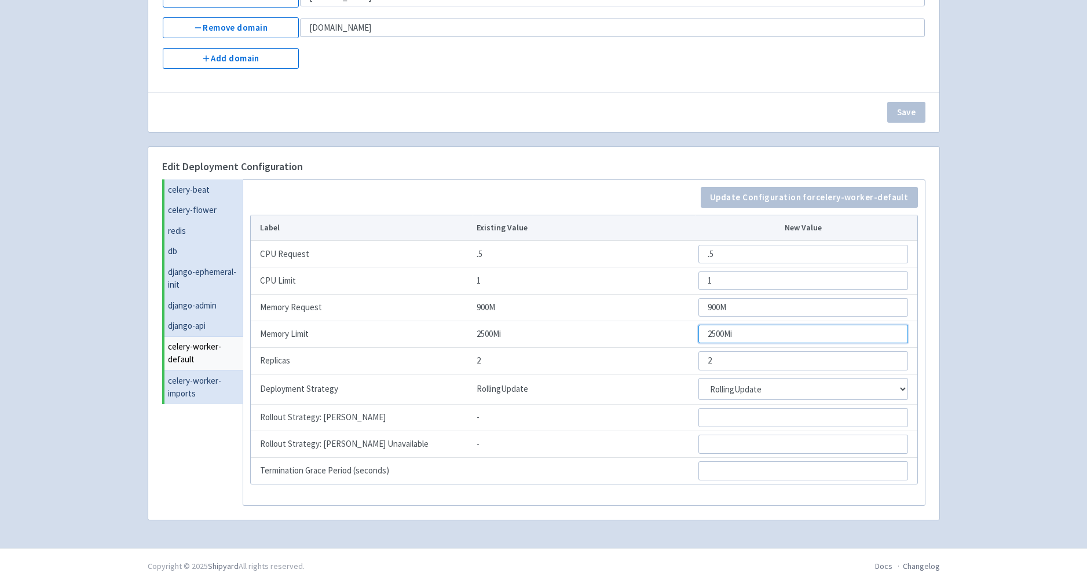
click at [711, 334] on input "2500Mi" at bounding box center [802, 334] width 209 height 19
type input "3500Mi"
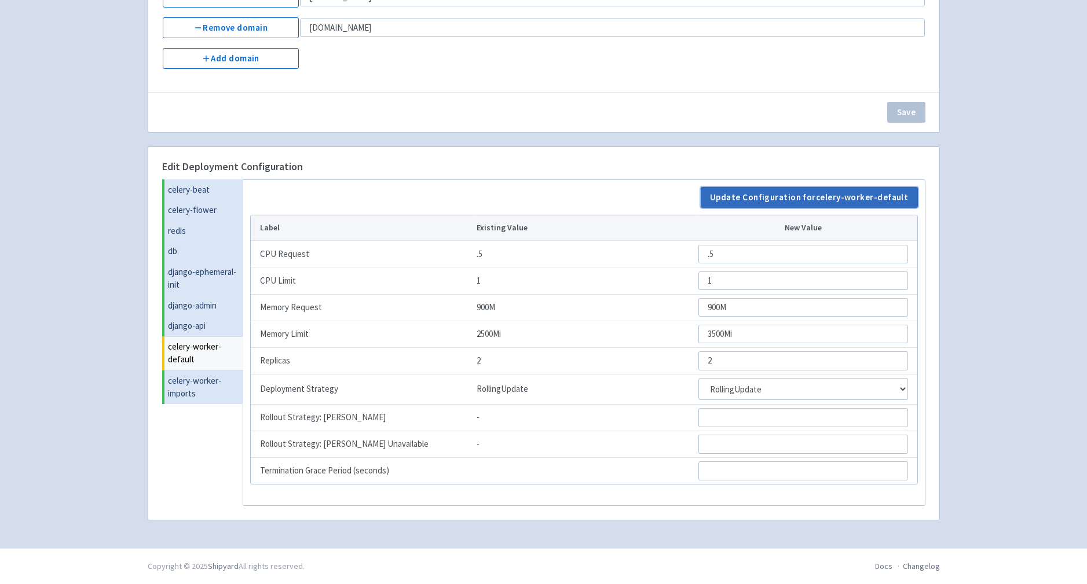
click at [757, 203] on button "Update Configuration for celery-worker-default" at bounding box center [809, 197] width 217 height 21
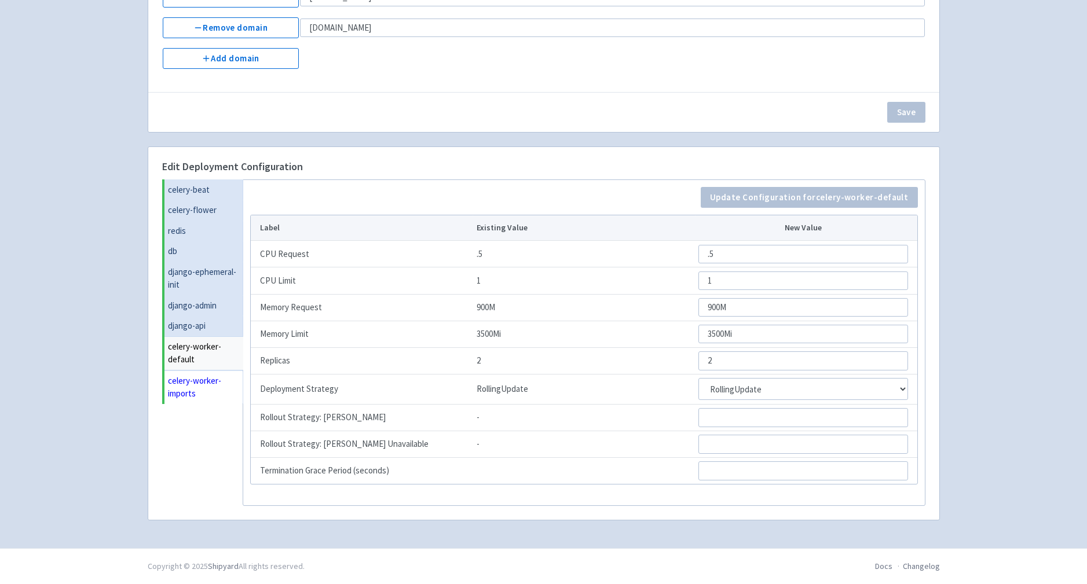
click at [193, 393] on link "celery-worker-imports" at bounding box center [203, 388] width 79 height 34
click at [712, 338] on input "2500Mi" at bounding box center [803, 334] width 210 height 19
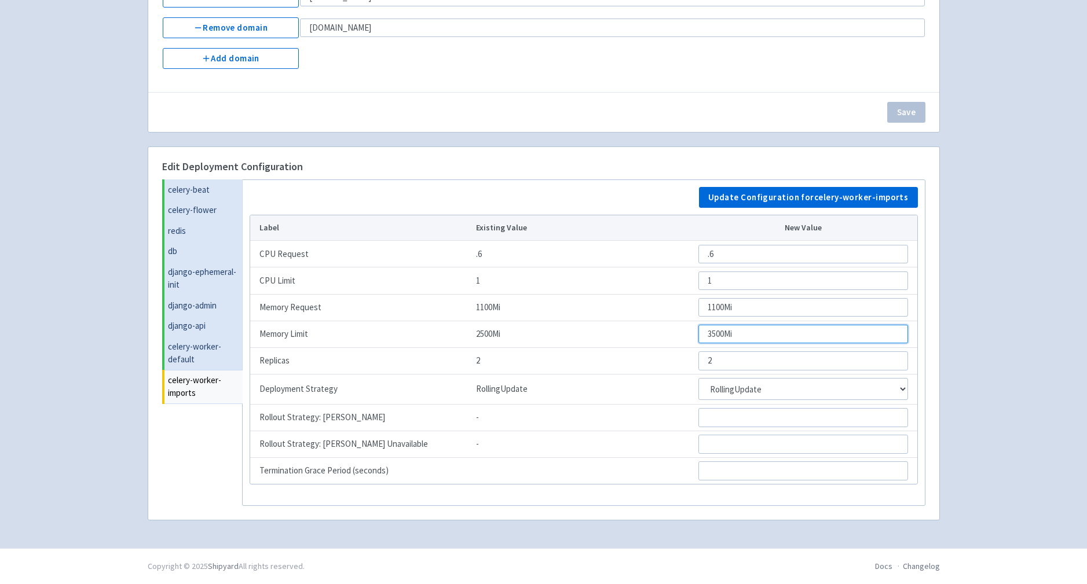
type input "3500Mi"
click at [681, 163] on h4 "Edit Deployment Configuration" at bounding box center [543, 167] width 763 height 12
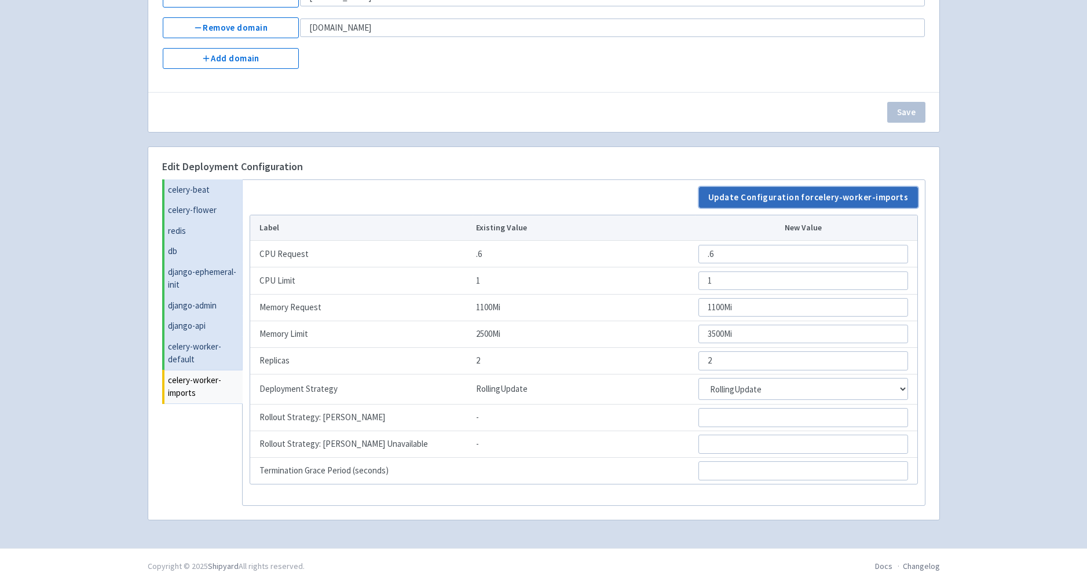
click at [749, 197] on button "Update Configuration for celery-worker-imports" at bounding box center [808, 197] width 219 height 21
click at [126, 392] on div "Advantage-Solutions adam006 User Profile Sign out Develop Deploy" at bounding box center [543, 165] width 1087 height 766
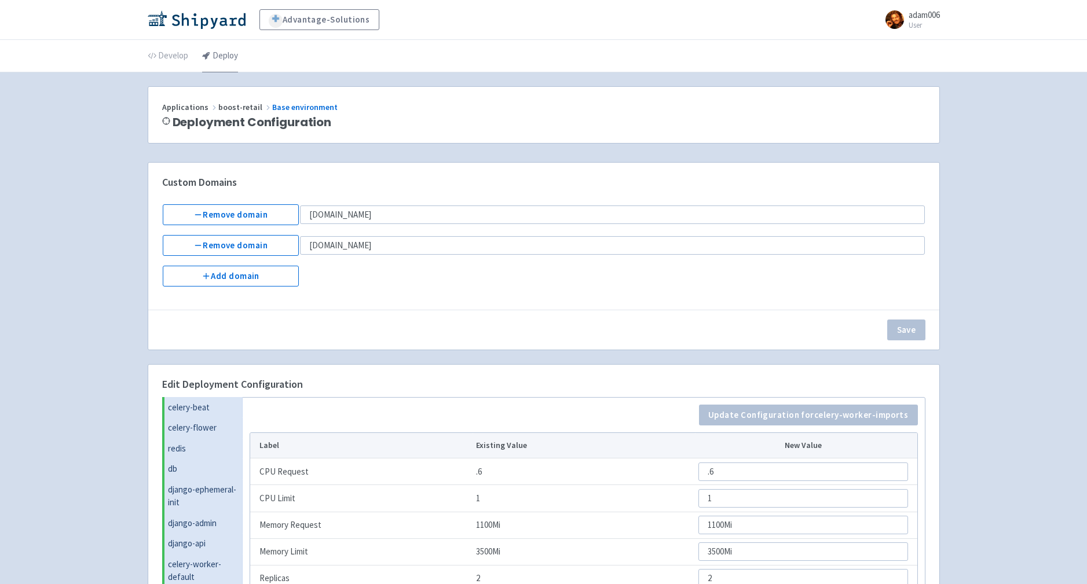
click at [222, 54] on link "Deploy" at bounding box center [220, 56] width 36 height 32
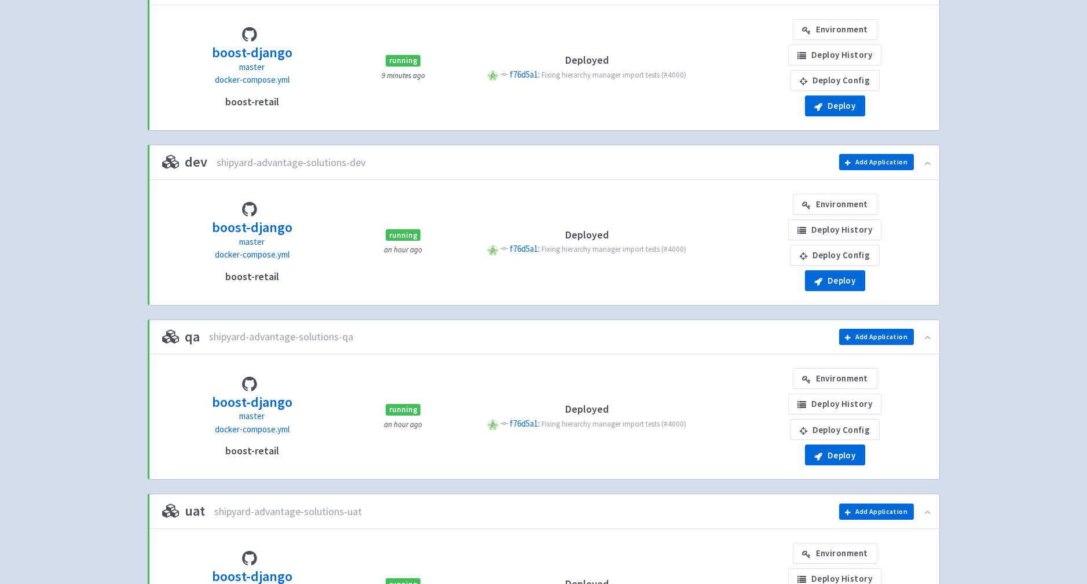
scroll to position [418, 0]
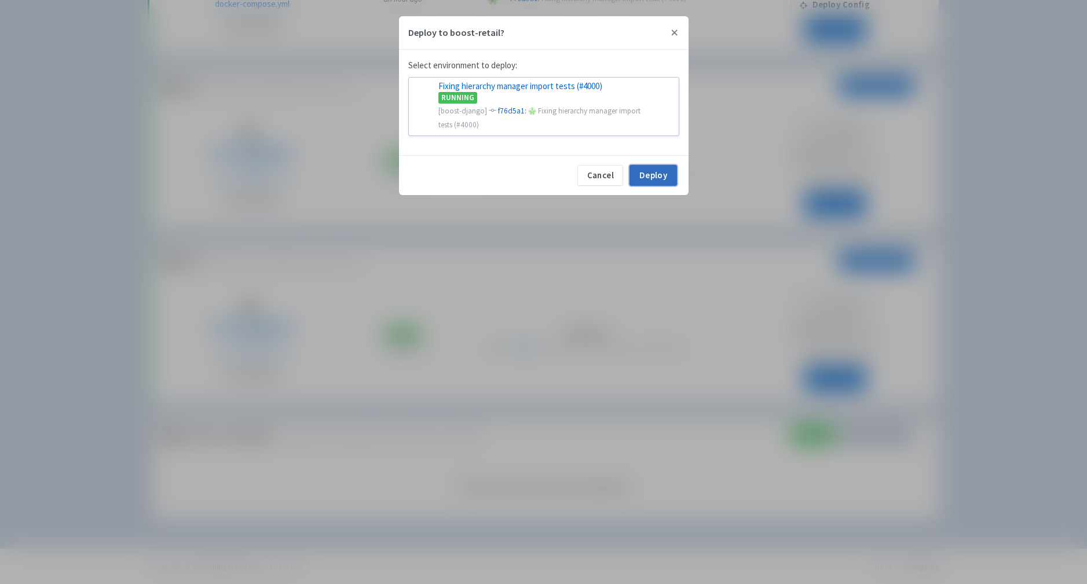
click at [655, 174] on button "Deploy" at bounding box center [652, 175] width 47 height 21
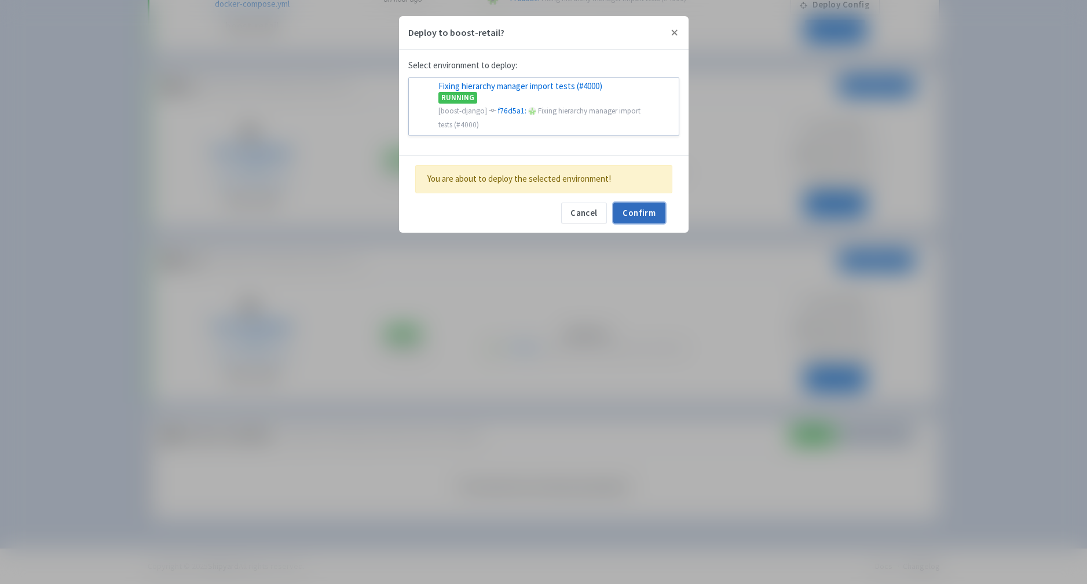
click at [660, 208] on button "Confirm" at bounding box center [639, 213] width 52 height 21
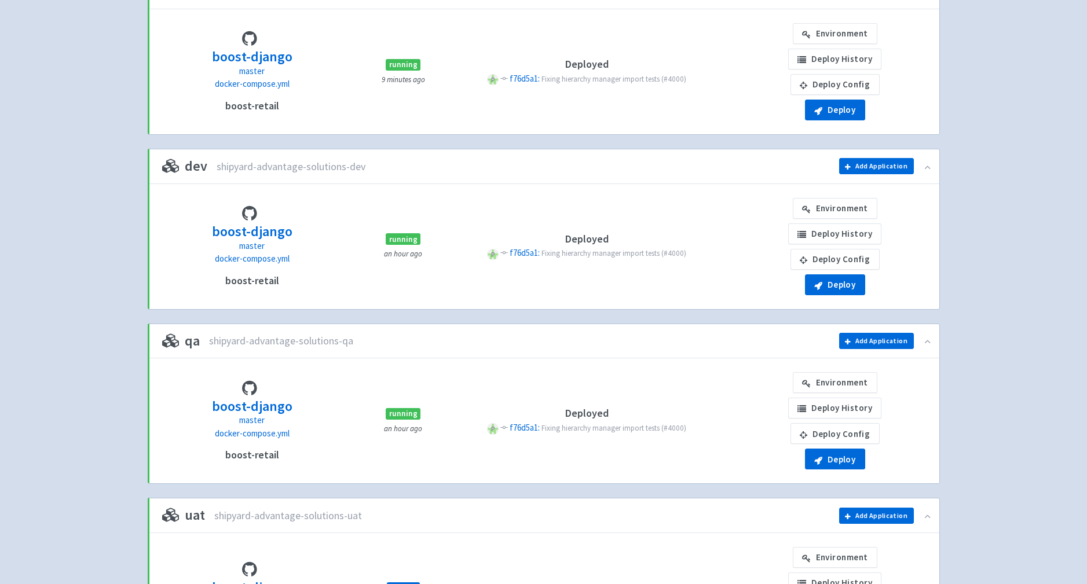
scroll to position [75, 0]
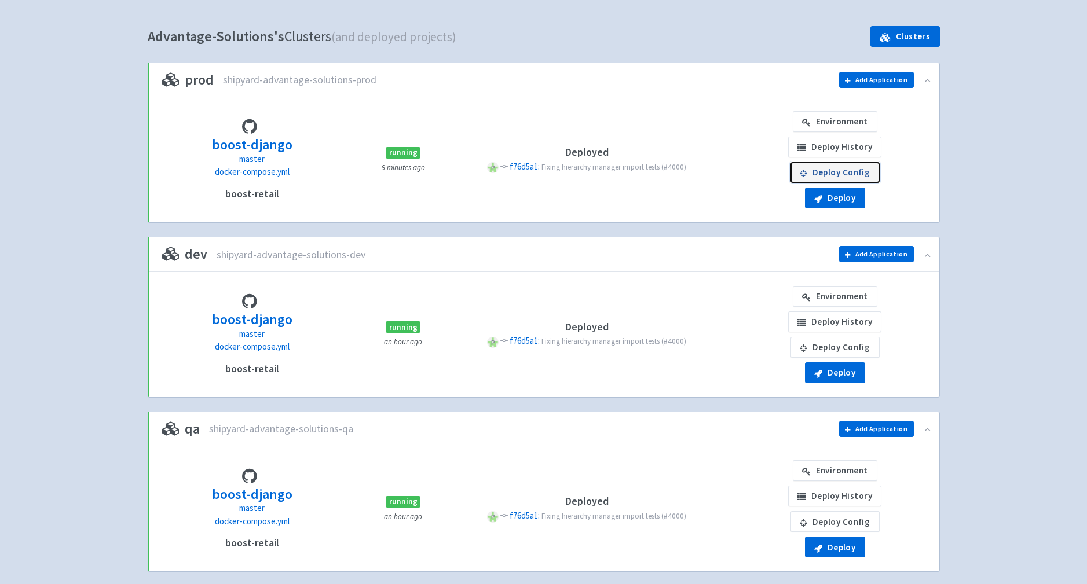
click at [838, 170] on link "Deploy Config" at bounding box center [834, 172] width 89 height 21
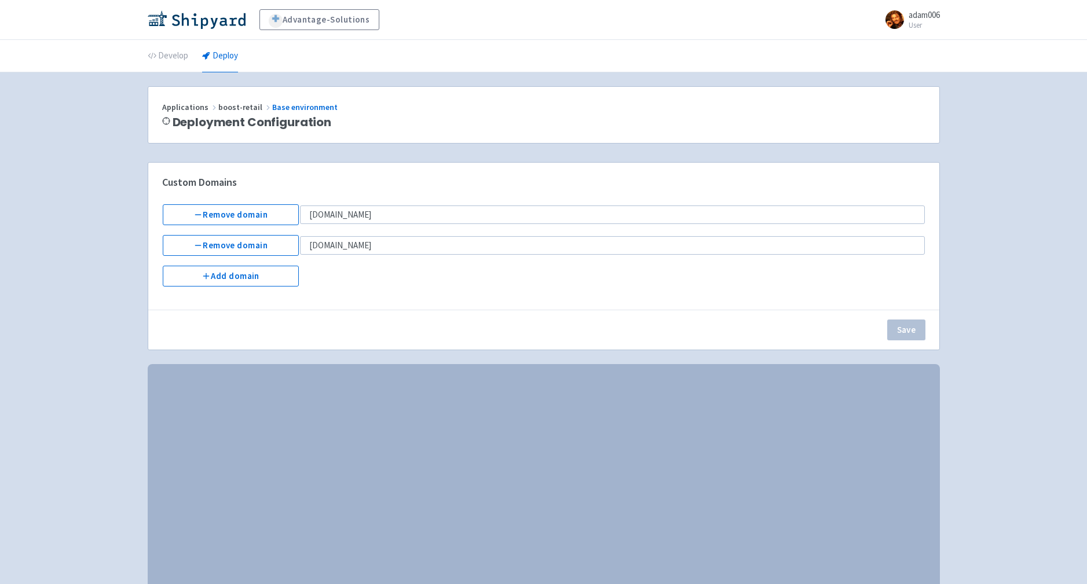
select select "Recreate"
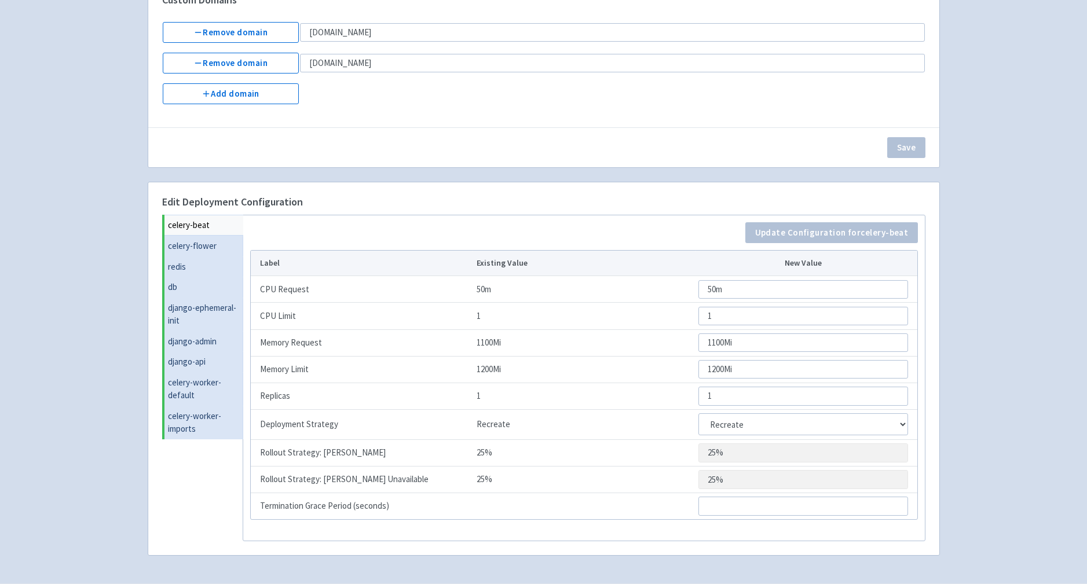
scroll to position [218, 0]
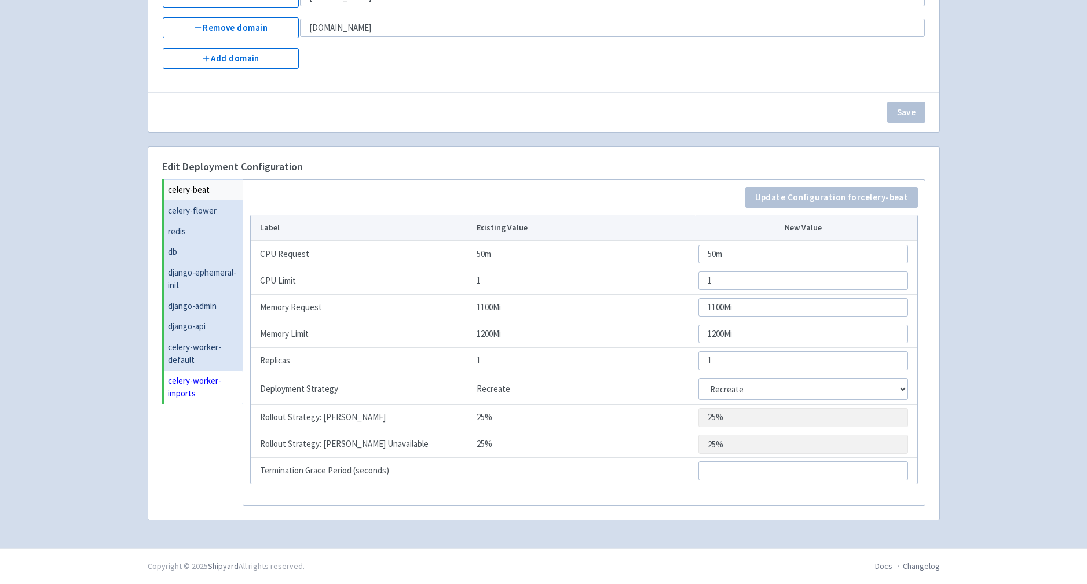
click at [189, 379] on link "celery-worker-imports" at bounding box center [203, 388] width 79 height 34
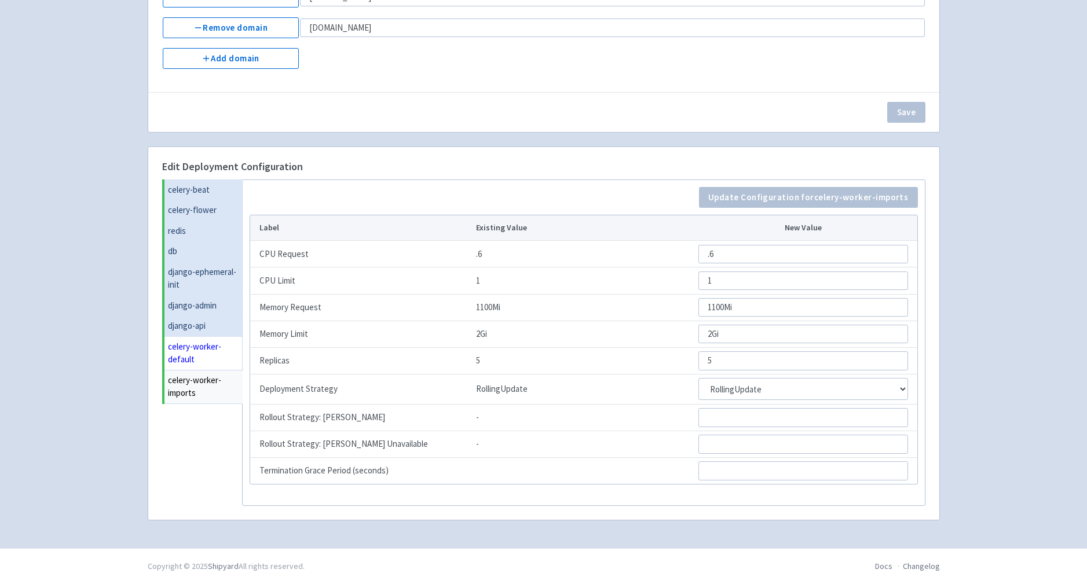
click at [184, 351] on link "celery-worker-default" at bounding box center [203, 353] width 78 height 34
click at [186, 374] on link "celery-worker-imports" at bounding box center [203, 388] width 79 height 34
click at [71, 341] on div "Advantage-Solutions adam006 User Profile Sign out Develop Deploy" at bounding box center [543, 165] width 1087 height 766
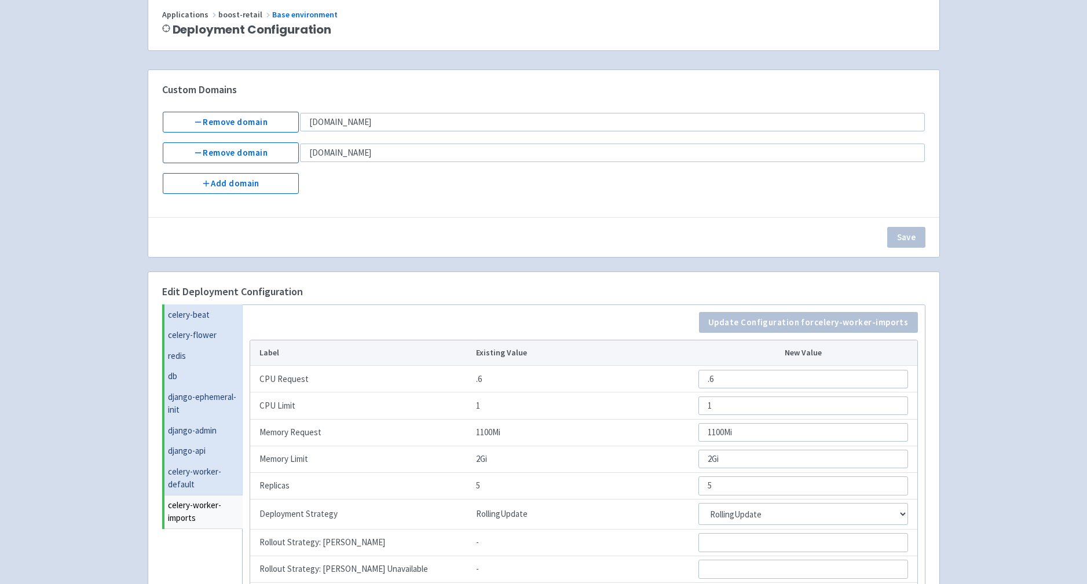
scroll to position [0, 0]
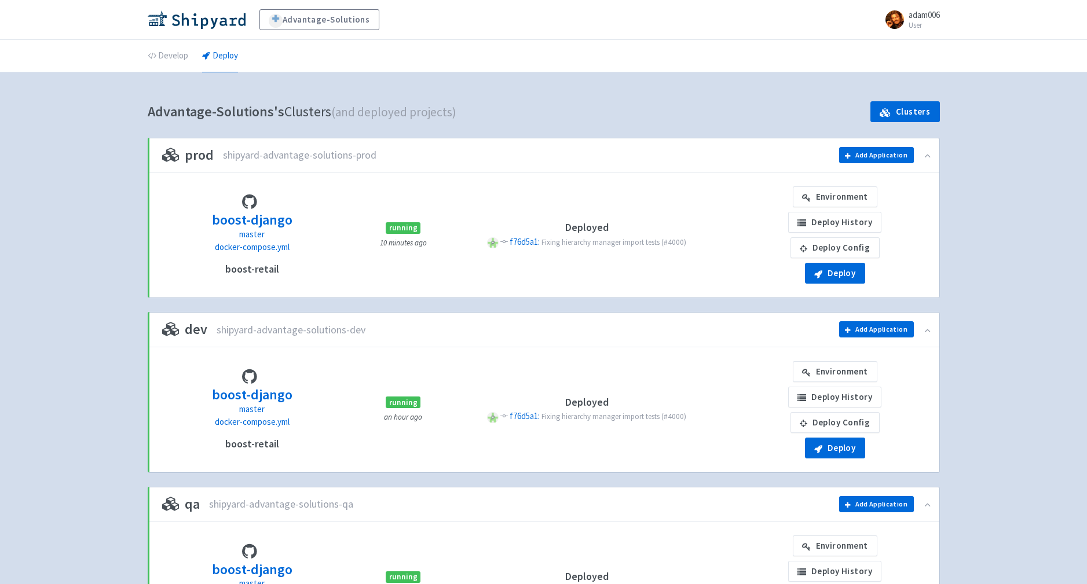
scroll to position [75, 0]
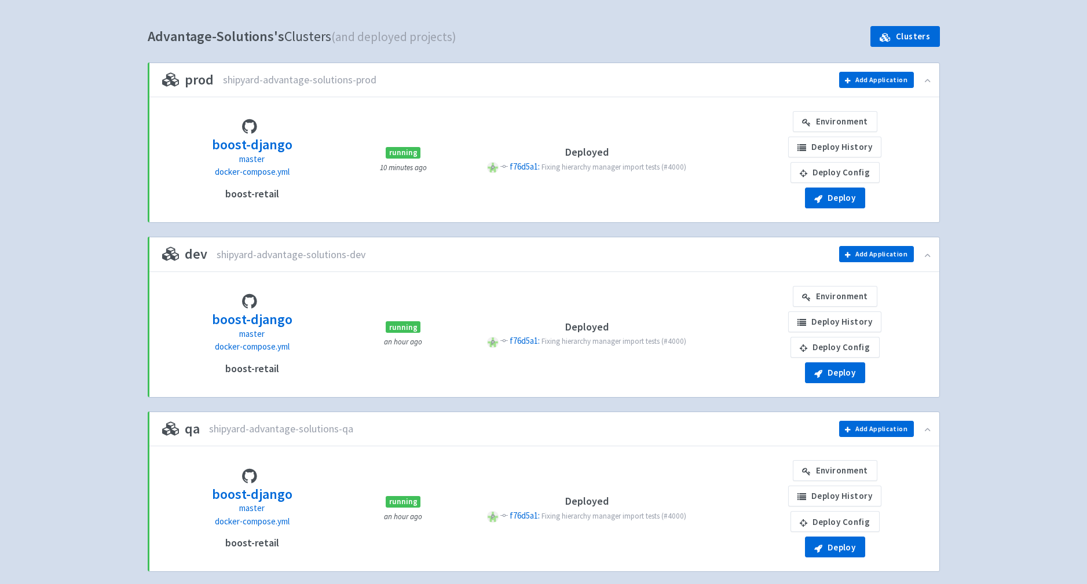
click at [133, 254] on div "Advantage-Solutions adam006 User Profile Sign out Develop Deploy" at bounding box center [543, 408] width 1087 height 966
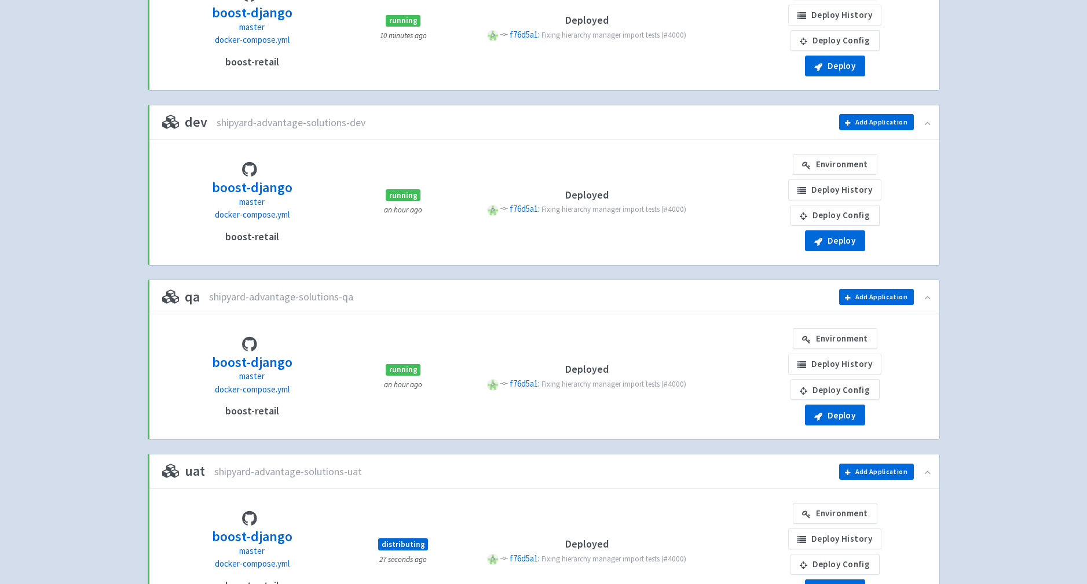
scroll to position [418, 0]
